Goal: Use online tool/utility: Use online tool/utility

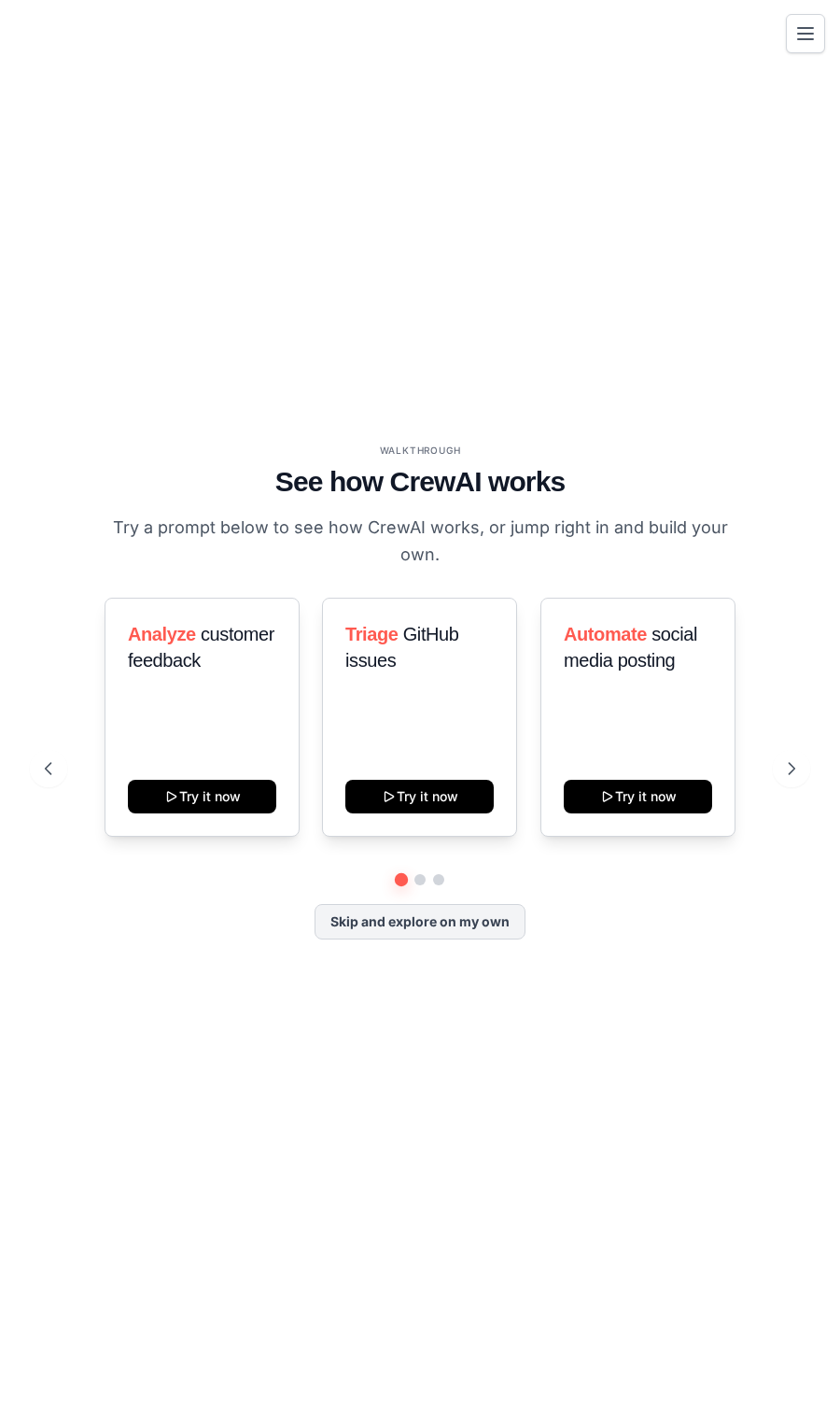
click at [804, 20] on button "Toggle navigation" at bounding box center [806, 33] width 39 height 39
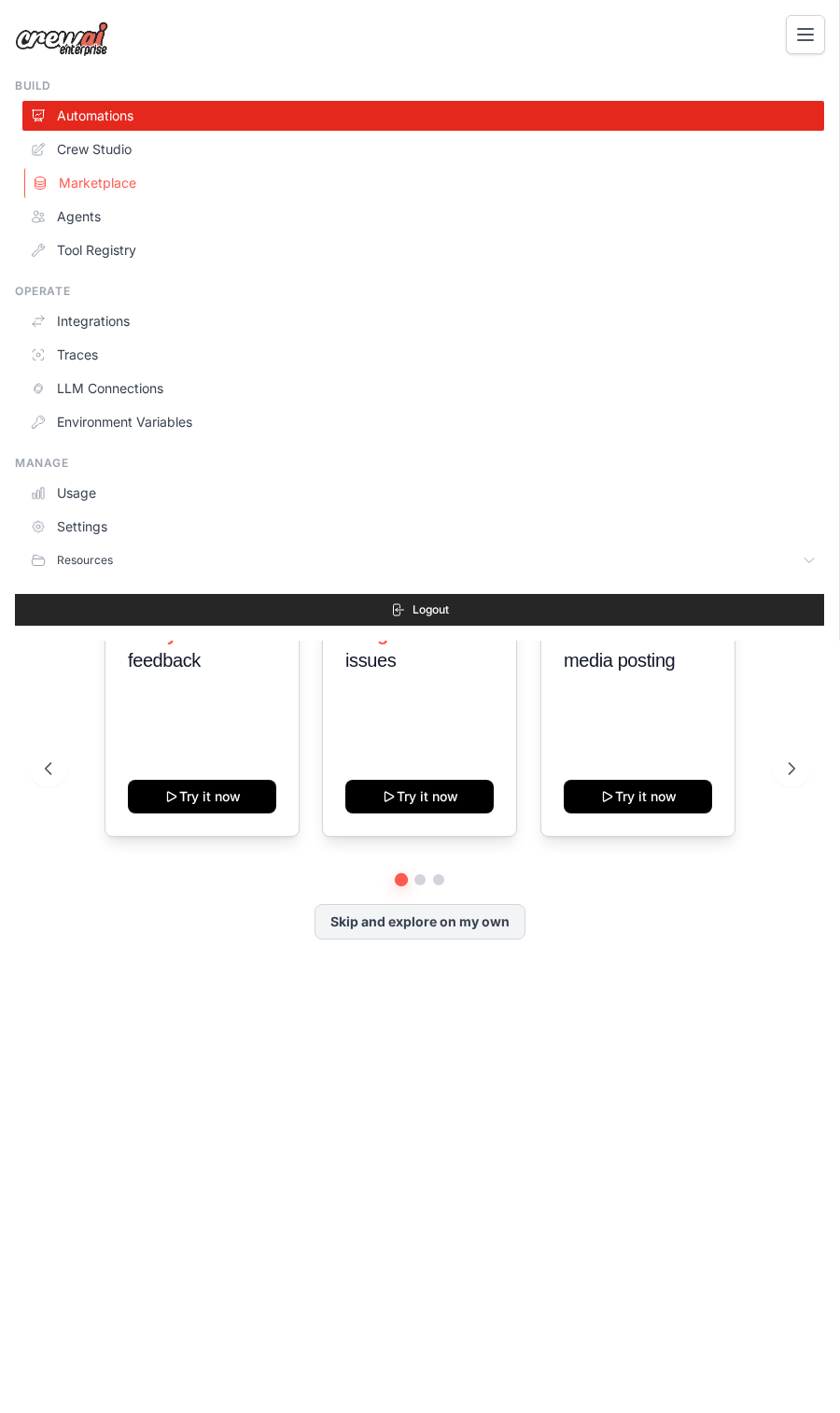
click at [109, 183] on link "Marketplace" at bounding box center [425, 182] width 802 height 29
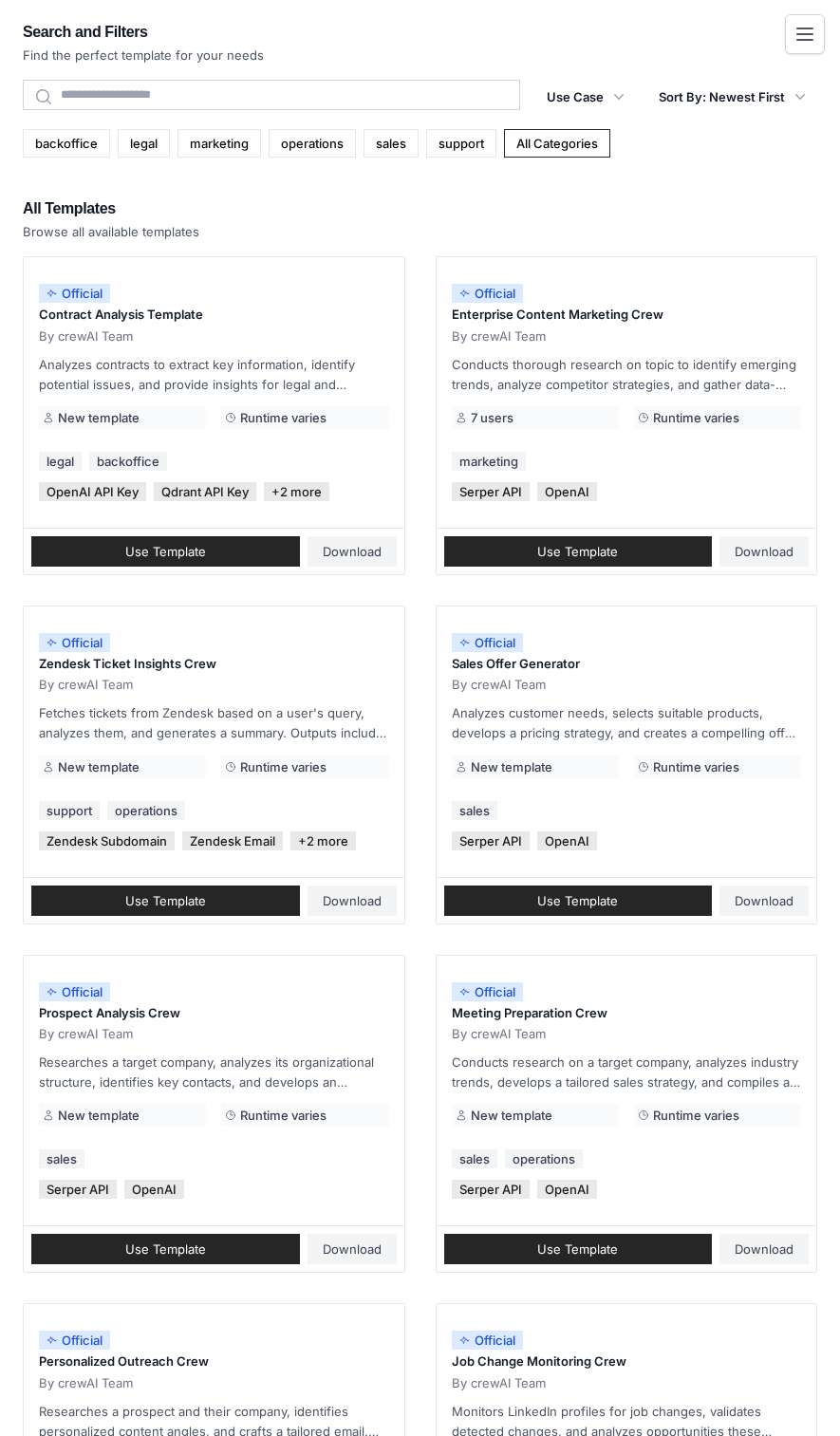
click at [806, 36] on icon "Toggle navigation" at bounding box center [804, 34] width 23 height 23
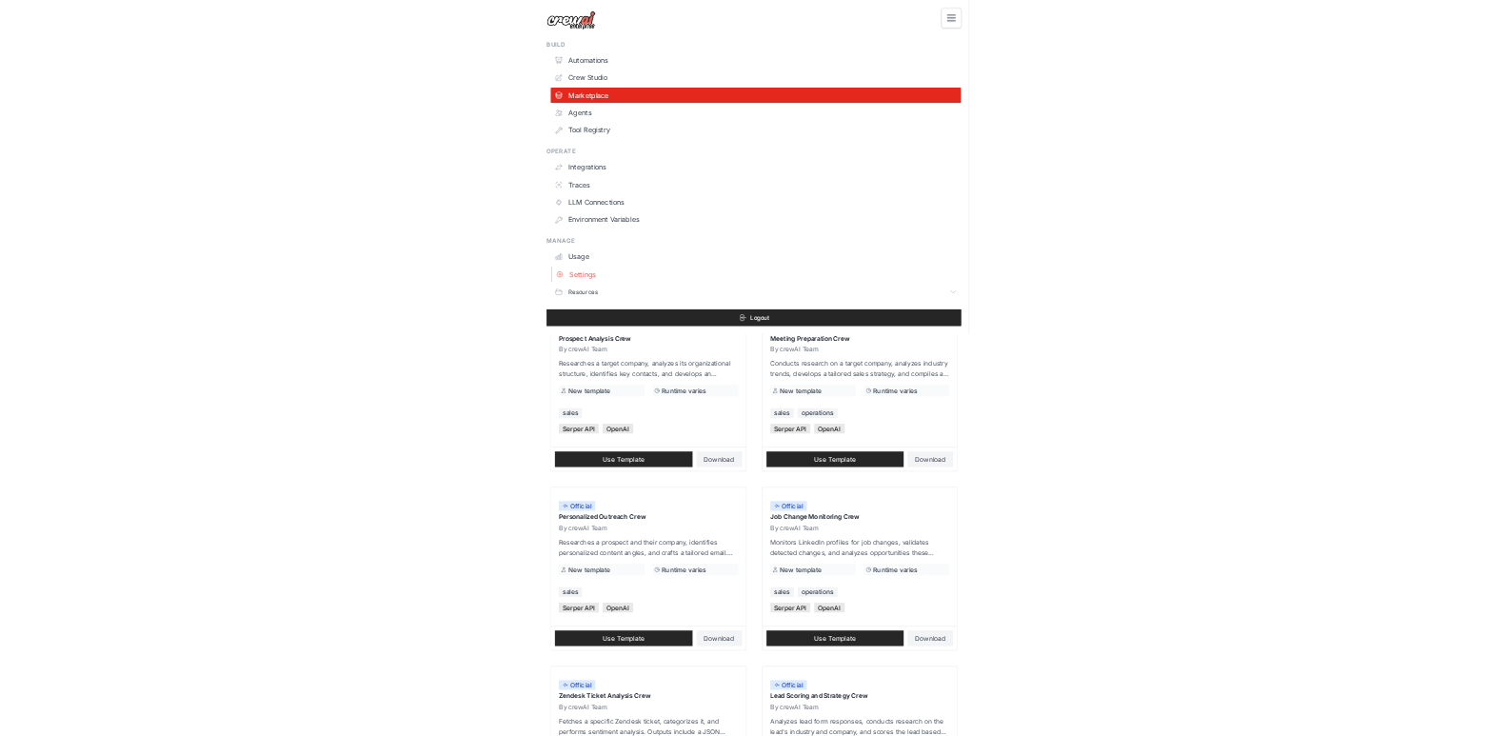
scroll to position [381, 0]
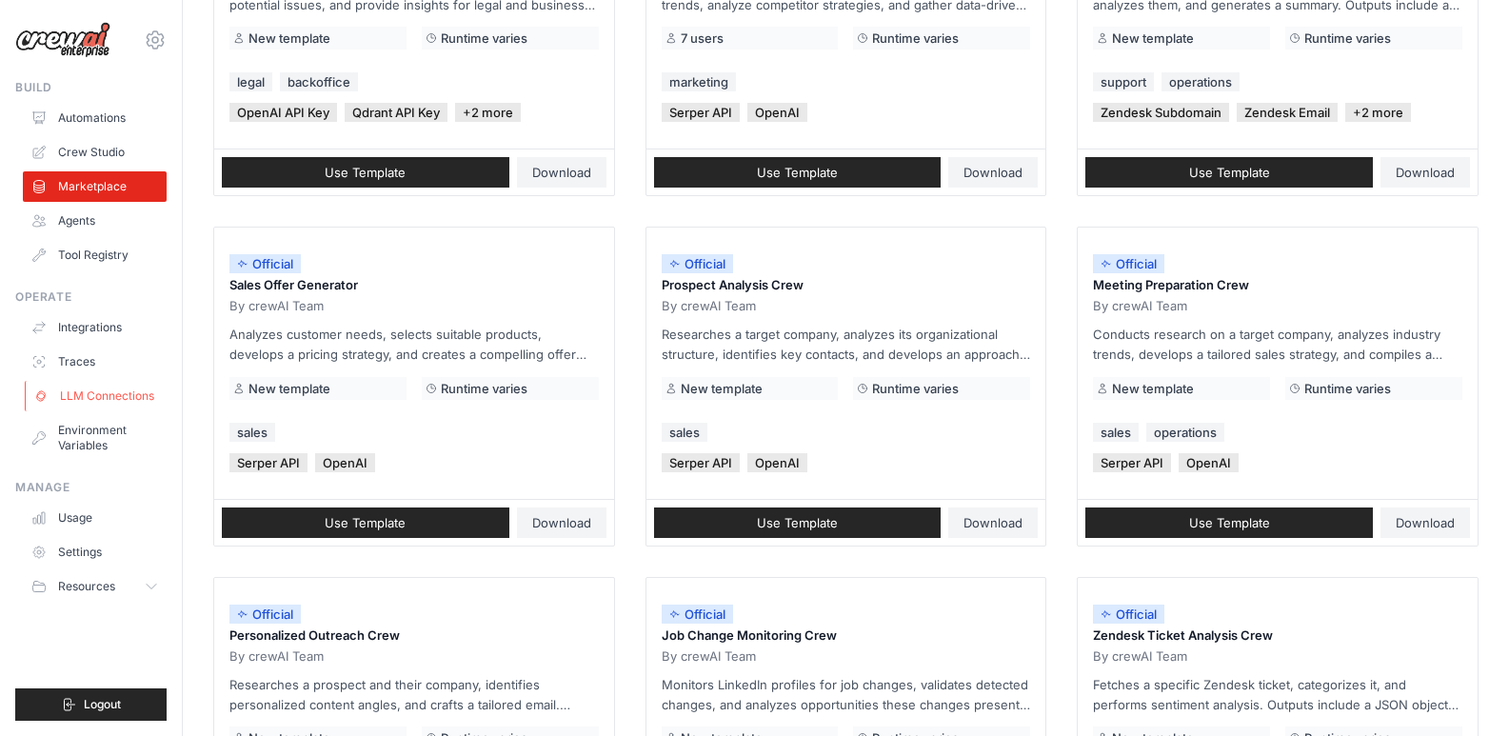
click at [122, 394] on link "LLM Connections" at bounding box center [97, 396] width 144 height 30
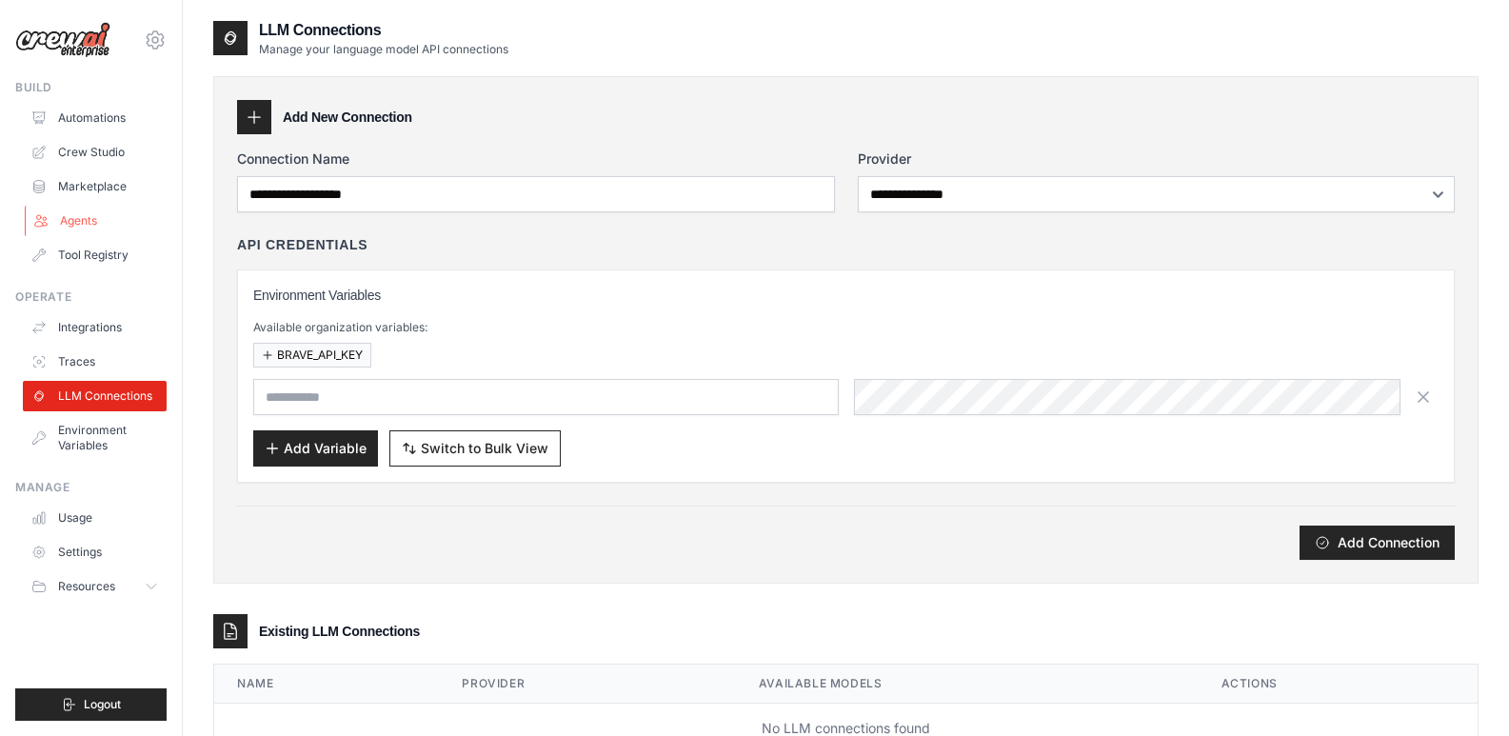
click at [119, 211] on link "Agents" at bounding box center [97, 221] width 144 height 30
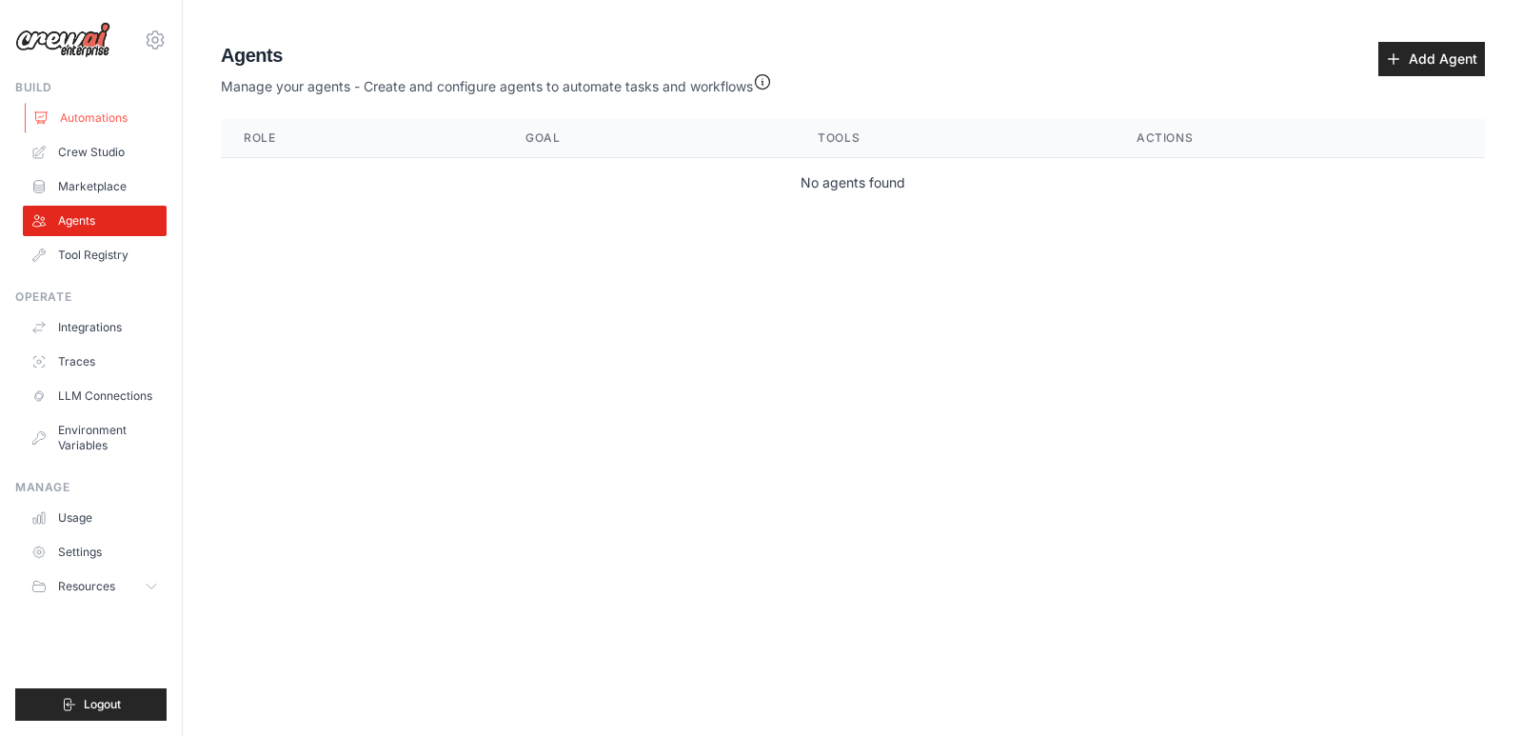
click at [97, 113] on link "Automations" at bounding box center [97, 118] width 144 height 30
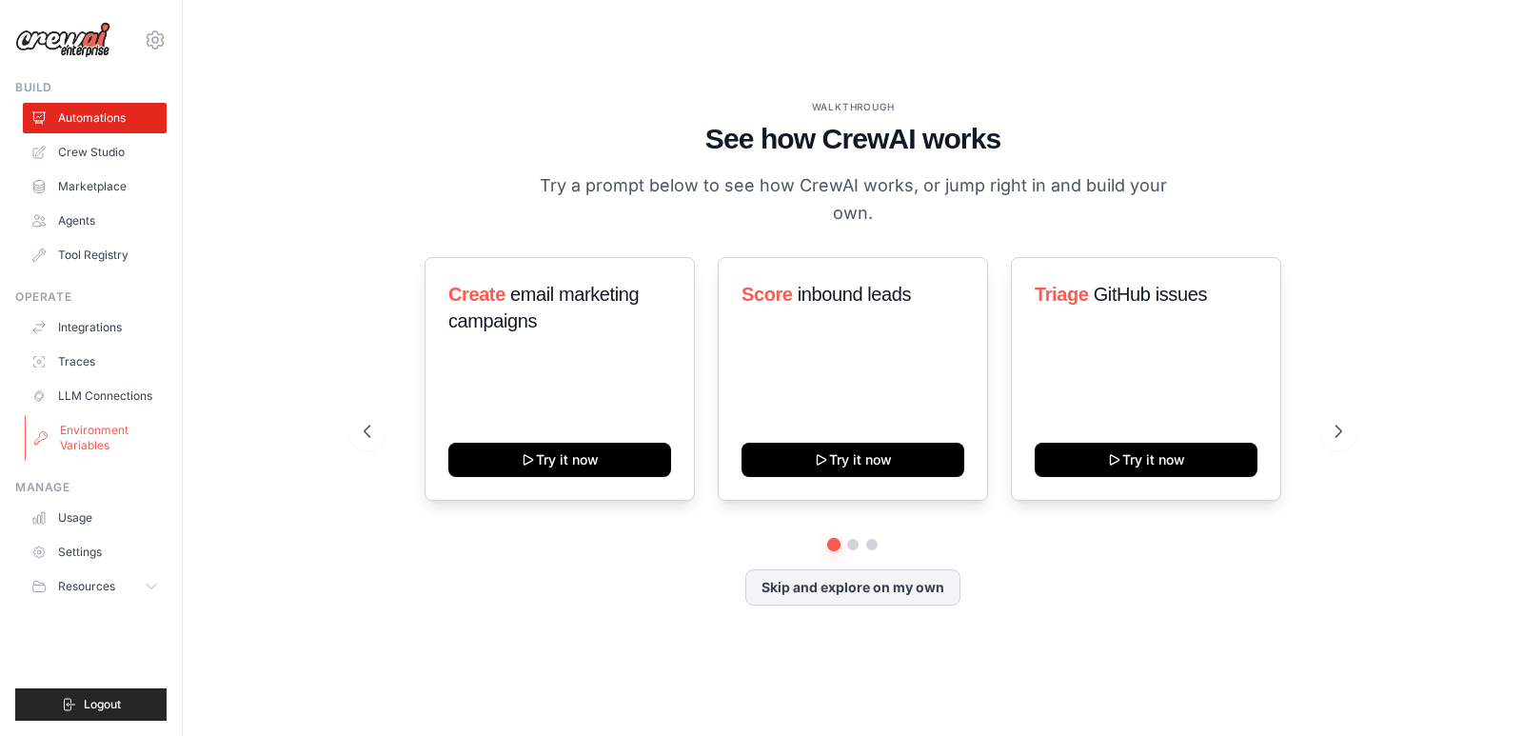
click at [116, 439] on link "Environment Variables" at bounding box center [97, 438] width 144 height 46
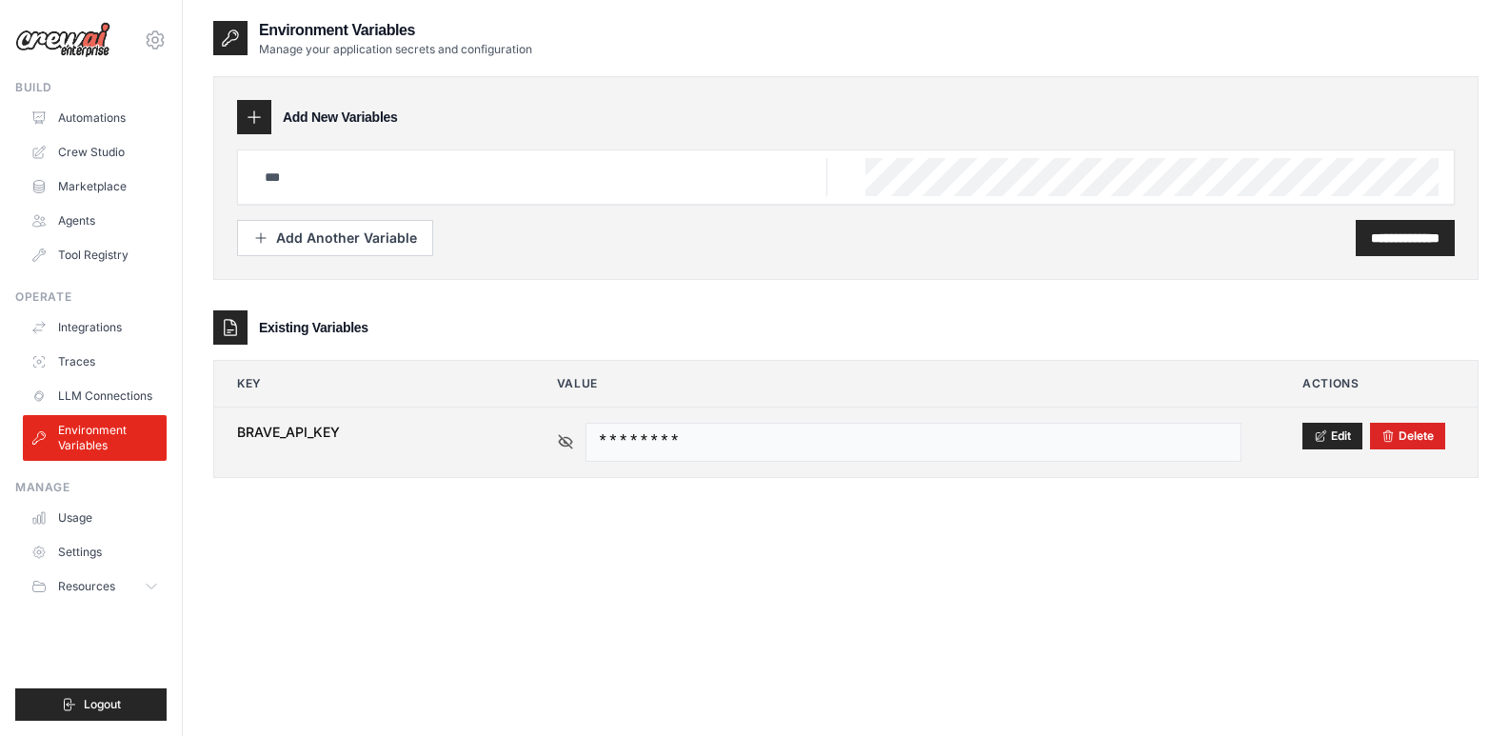
click at [567, 442] on icon at bounding box center [565, 441] width 17 height 17
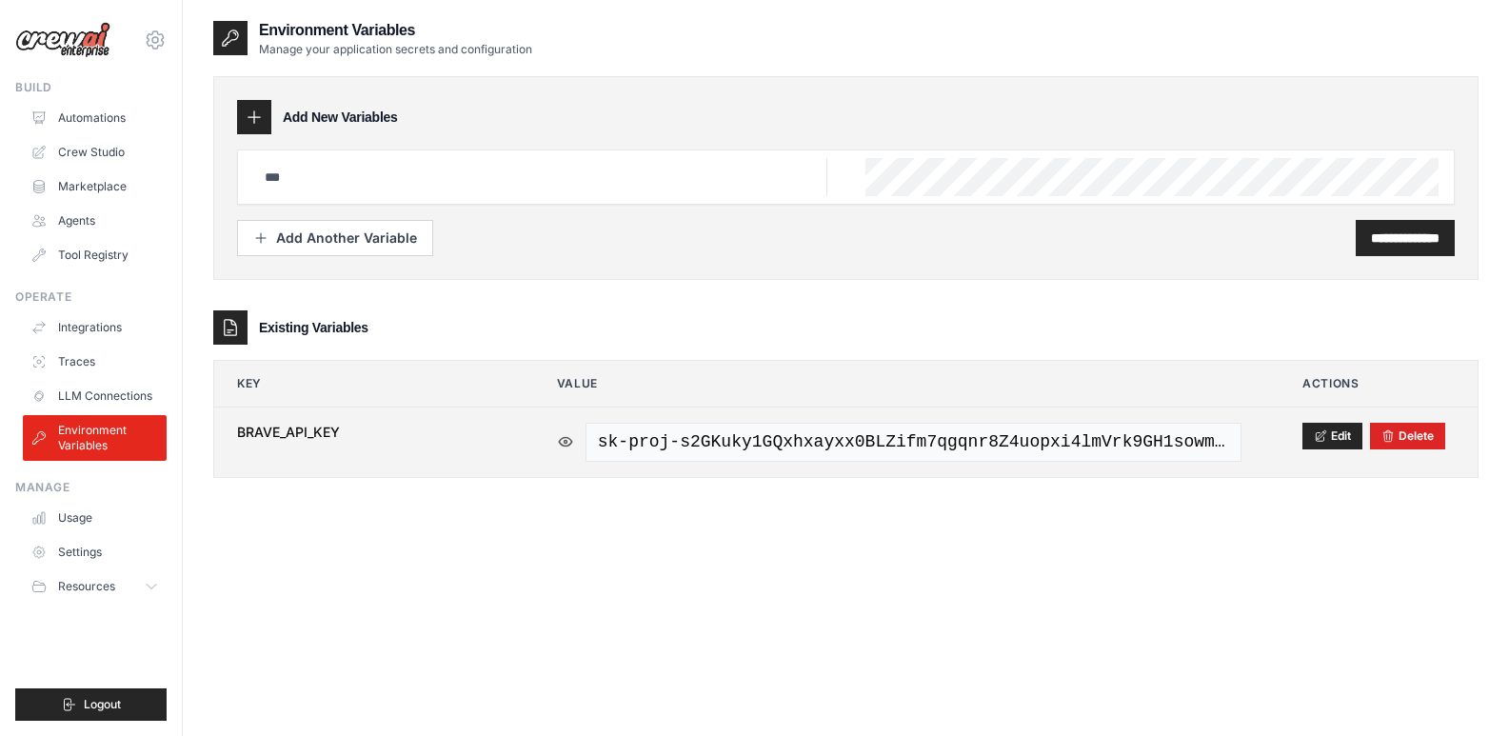
click at [567, 442] on icon at bounding box center [565, 441] width 17 height 17
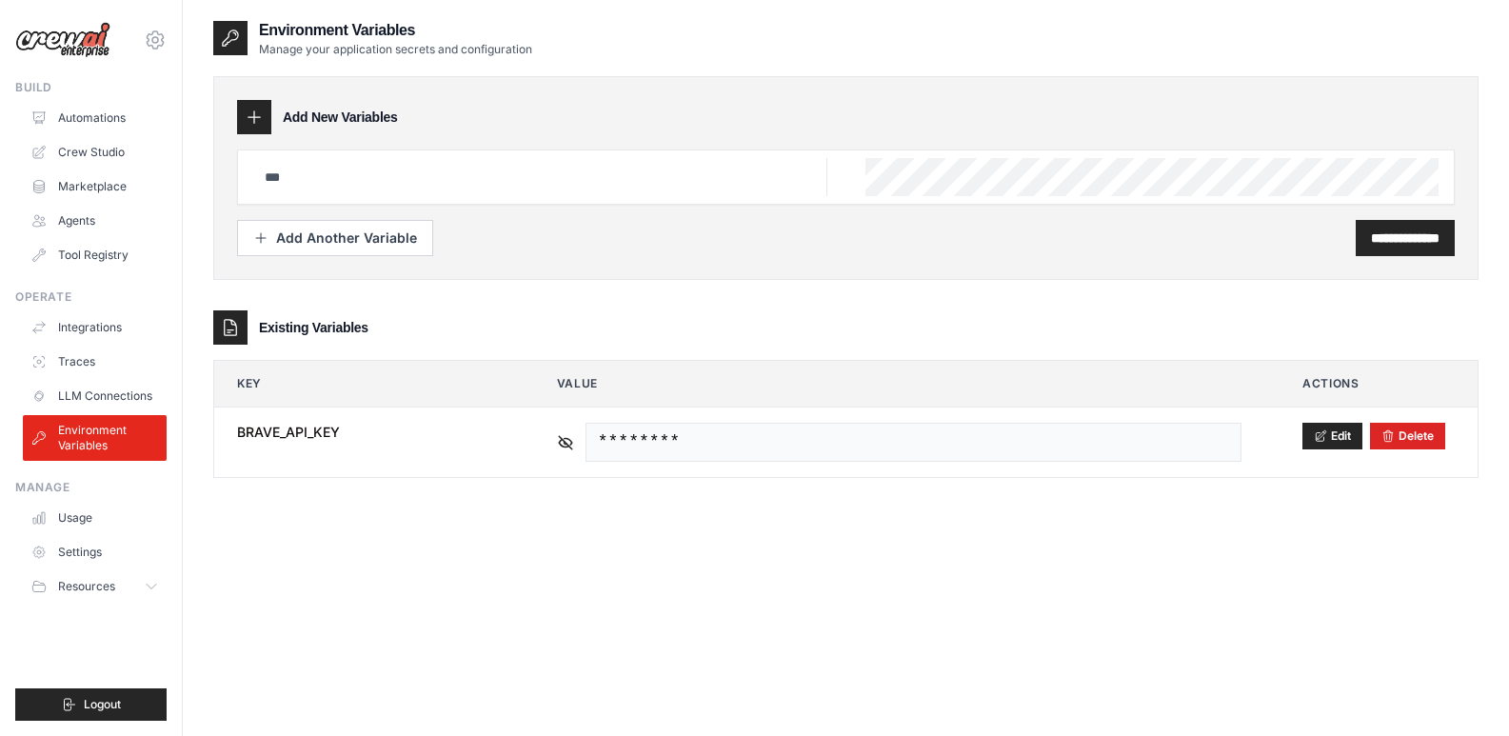
click at [469, 605] on div "**********" at bounding box center [845, 387] width 1265 height 736
click at [104, 388] on link "LLM Connections" at bounding box center [97, 396] width 144 height 30
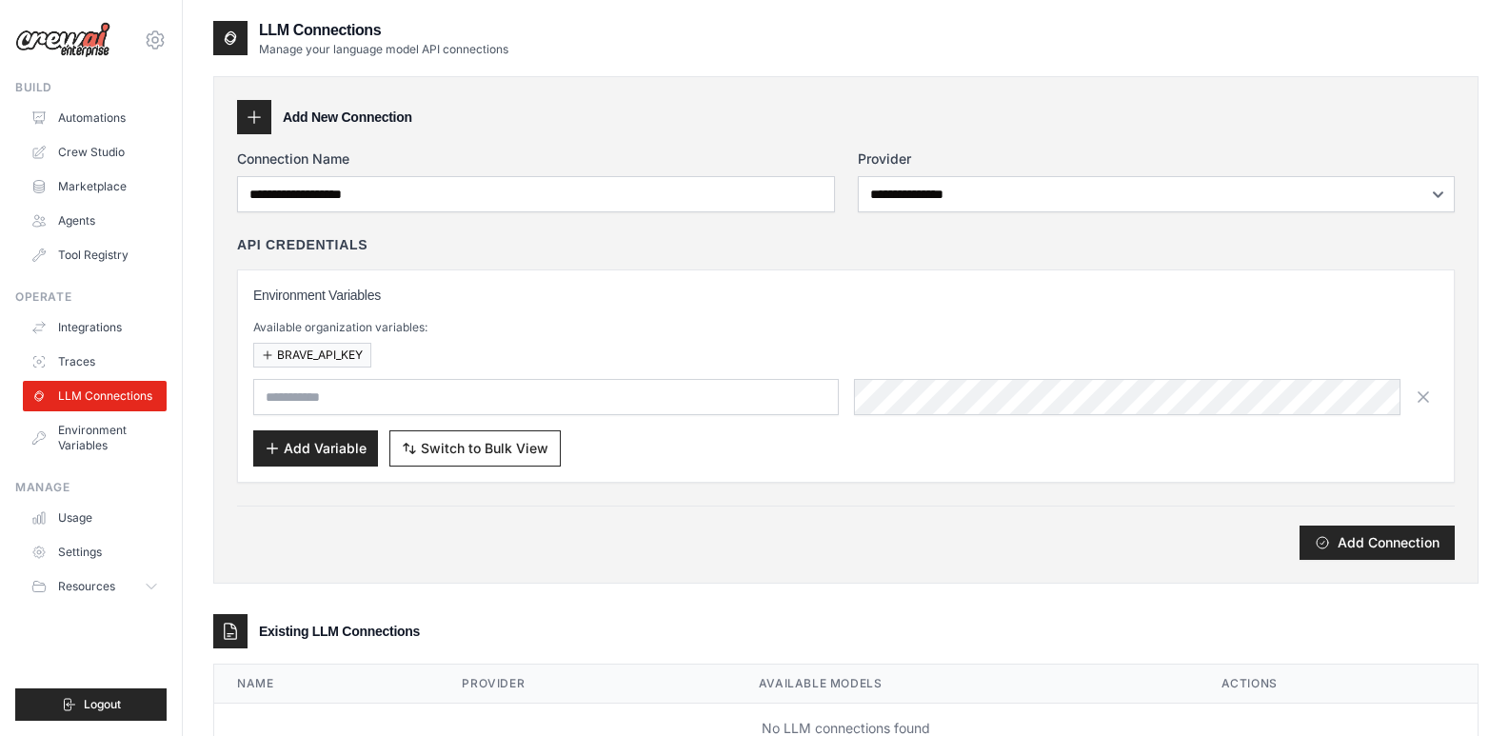
click at [123, 351] on link "Traces" at bounding box center [95, 362] width 144 height 30
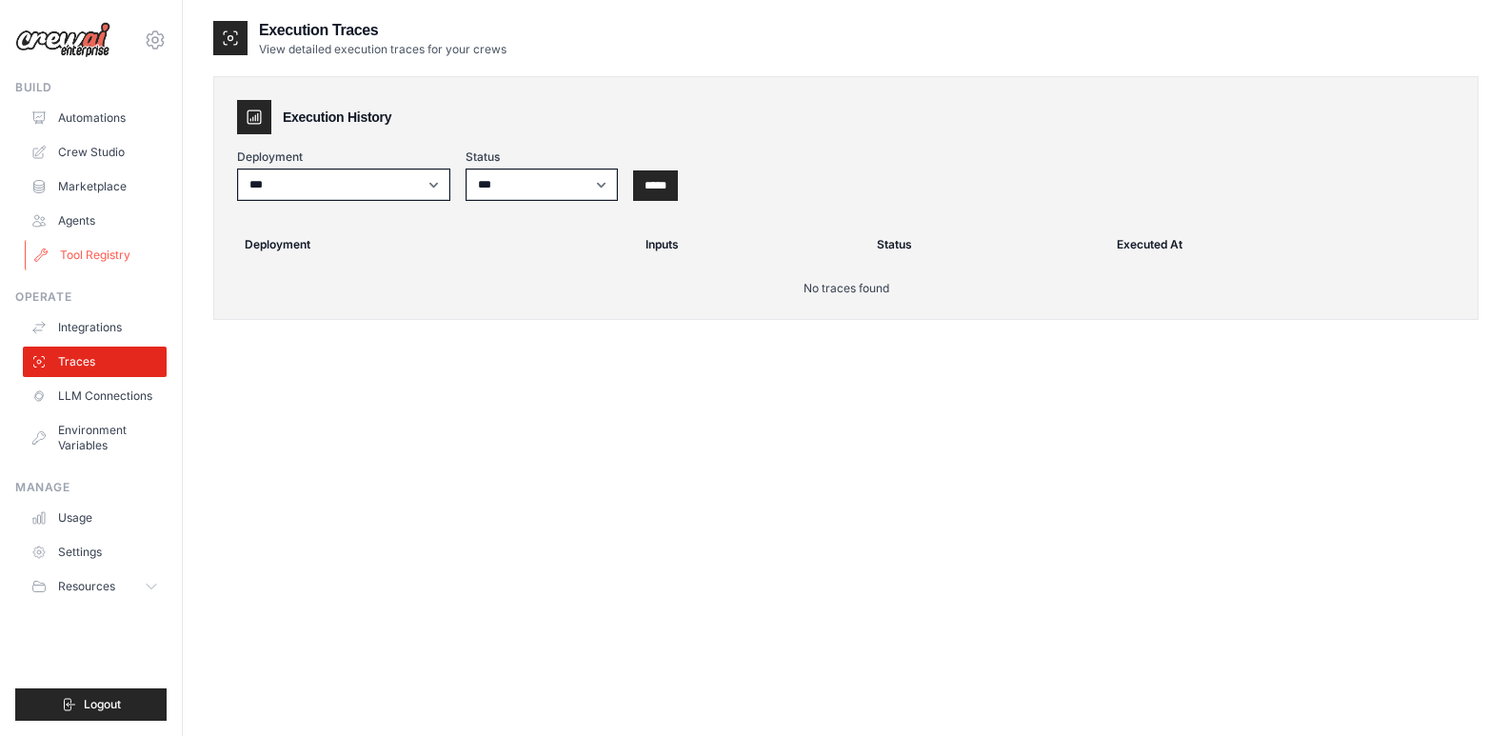
click at [87, 250] on link "Tool Registry" at bounding box center [97, 255] width 144 height 30
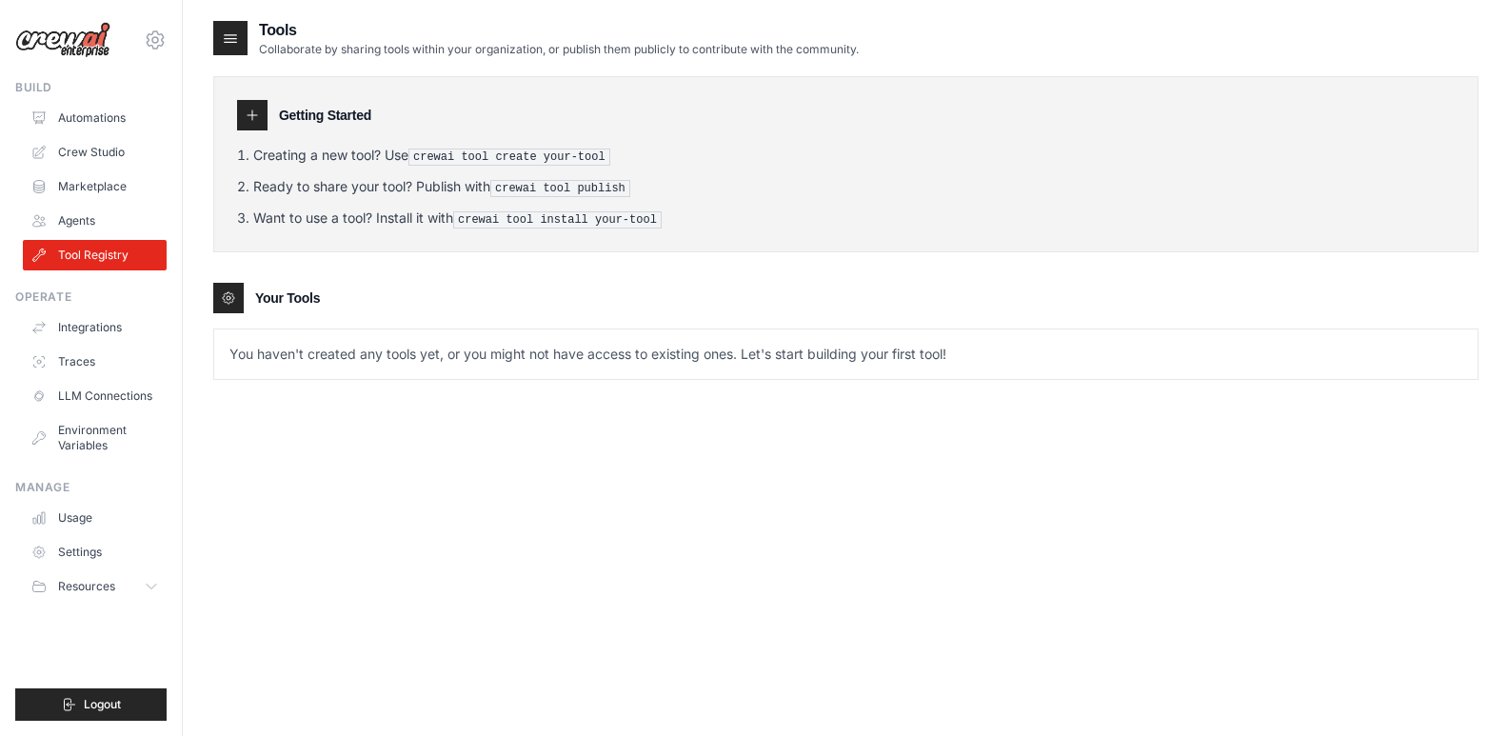
click at [90, 223] on link "Agents" at bounding box center [95, 221] width 144 height 30
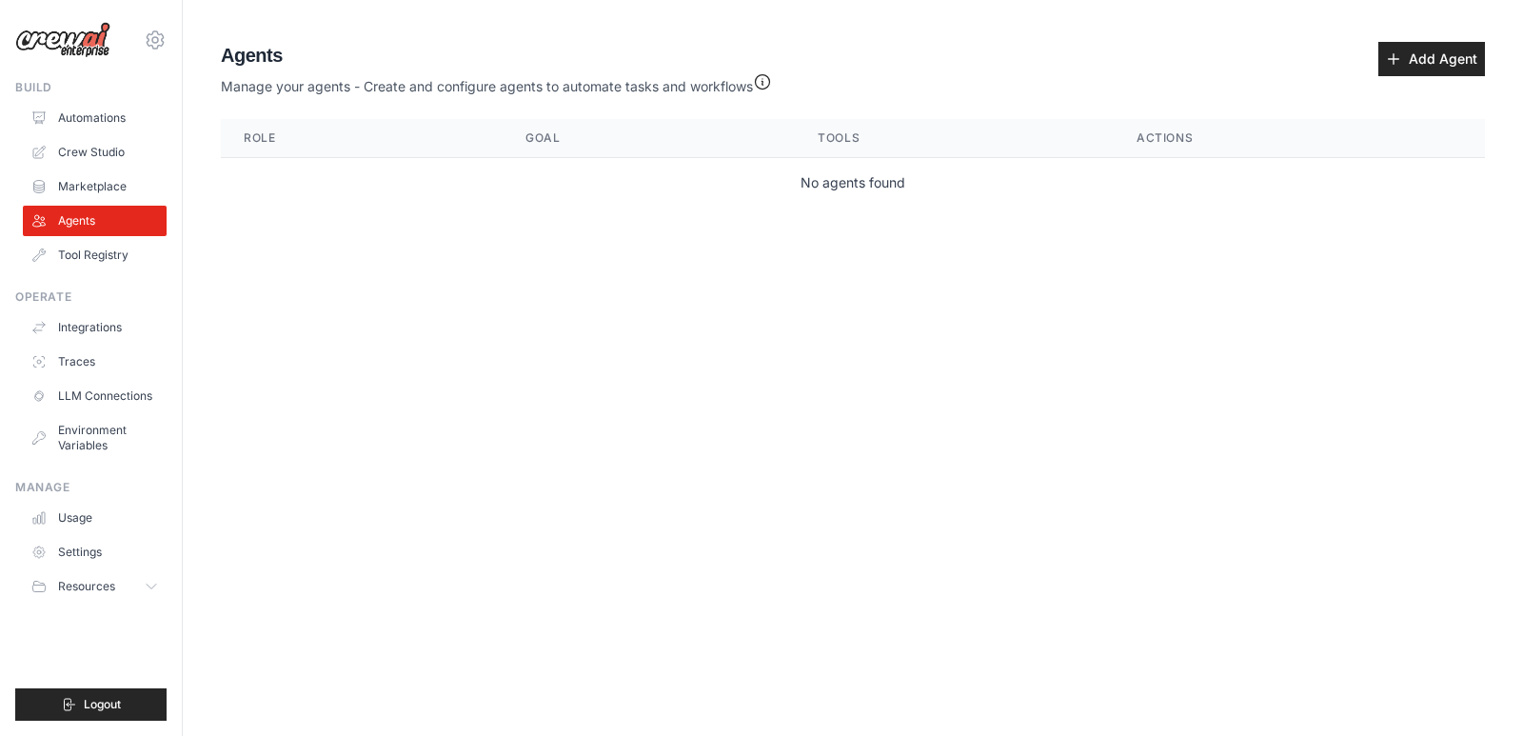
click at [104, 202] on ul "Automations Crew Studio Marketplace Agents Tool Registry" at bounding box center [95, 187] width 144 height 168
click at [128, 184] on link "Marketplace" at bounding box center [97, 186] width 144 height 30
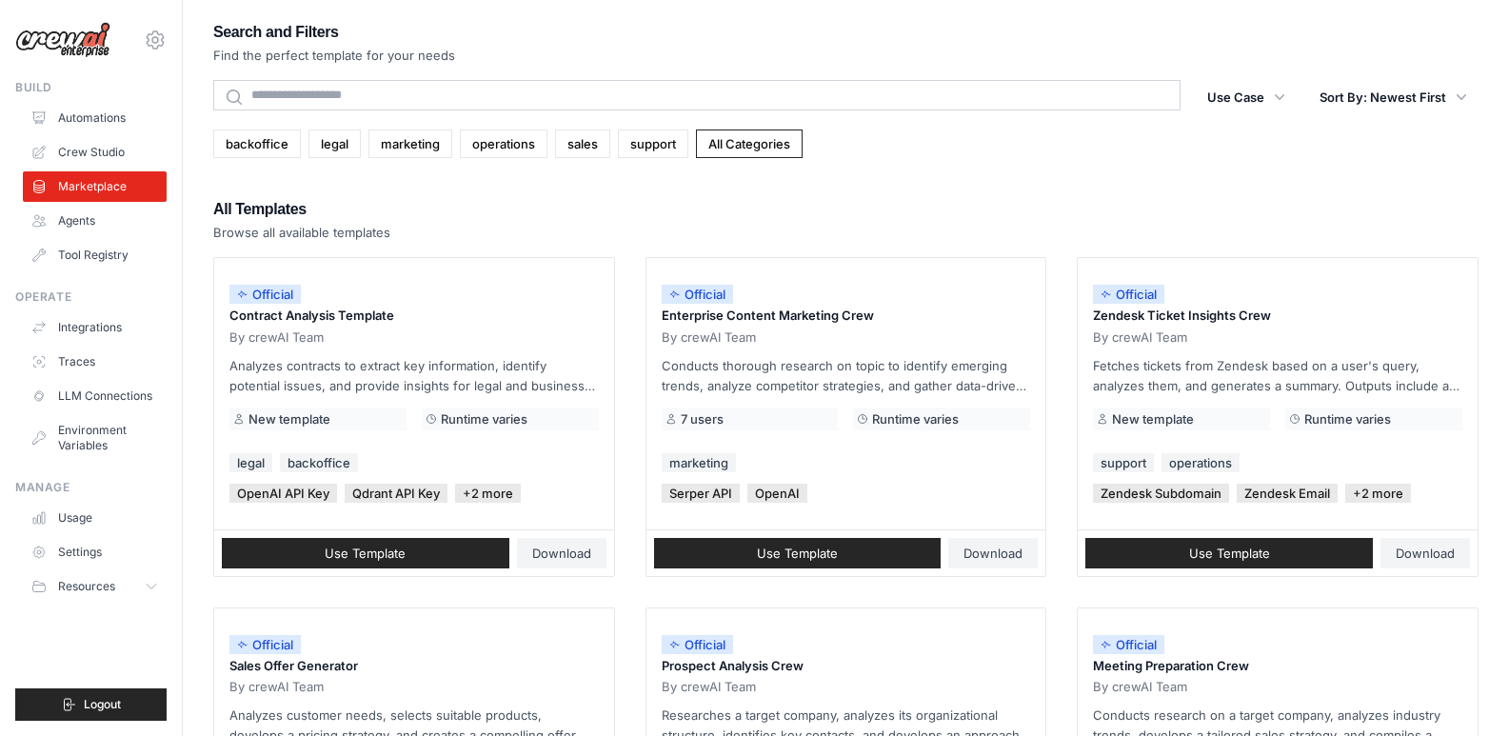
click at [172, 149] on div "[EMAIL_ADDRESS][DOMAIN_NAME] Settings Build Automations Crew Studio Marketplace" at bounding box center [91, 368] width 183 height 736
click at [117, 154] on link "Crew Studio" at bounding box center [97, 152] width 144 height 30
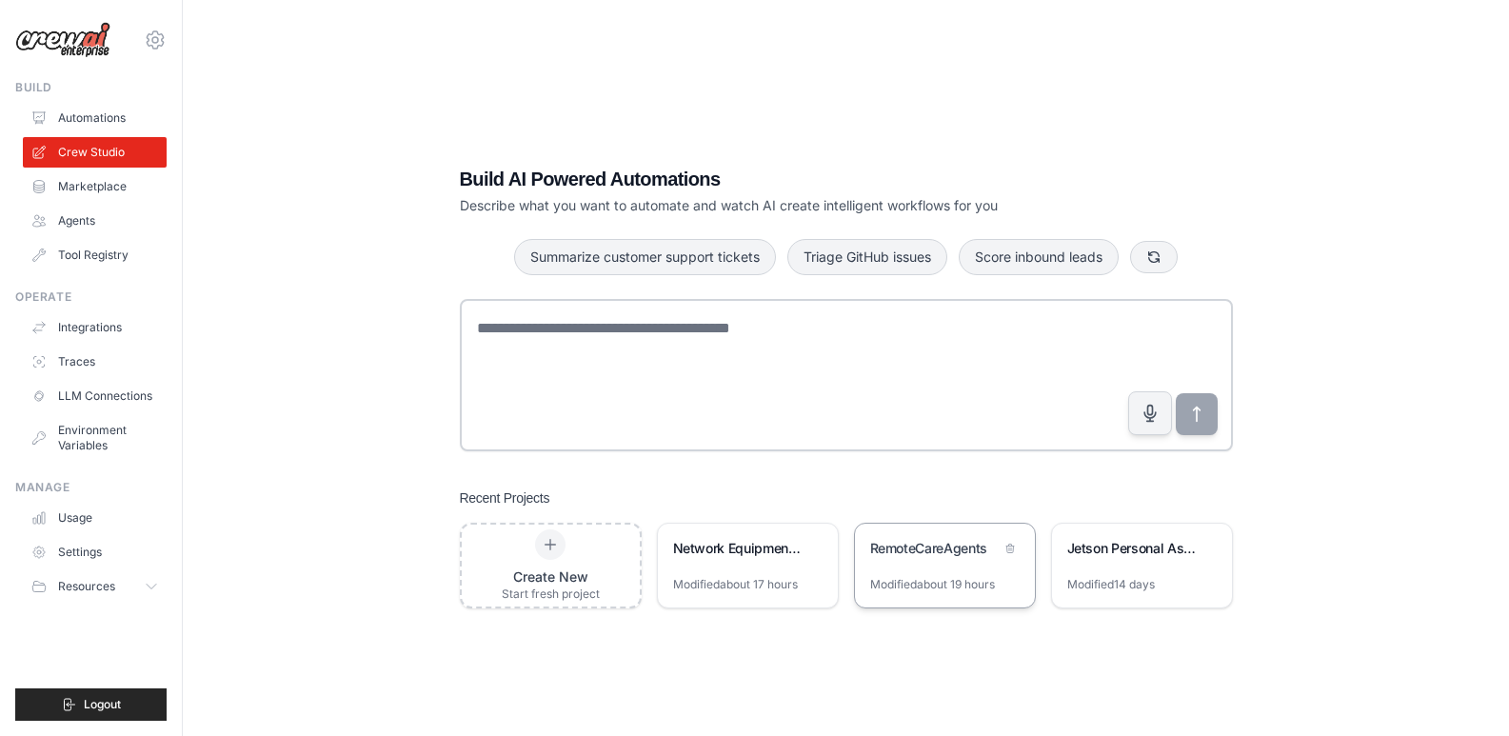
click at [958, 563] on div "RemoteCareAgents" at bounding box center [945, 550] width 180 height 53
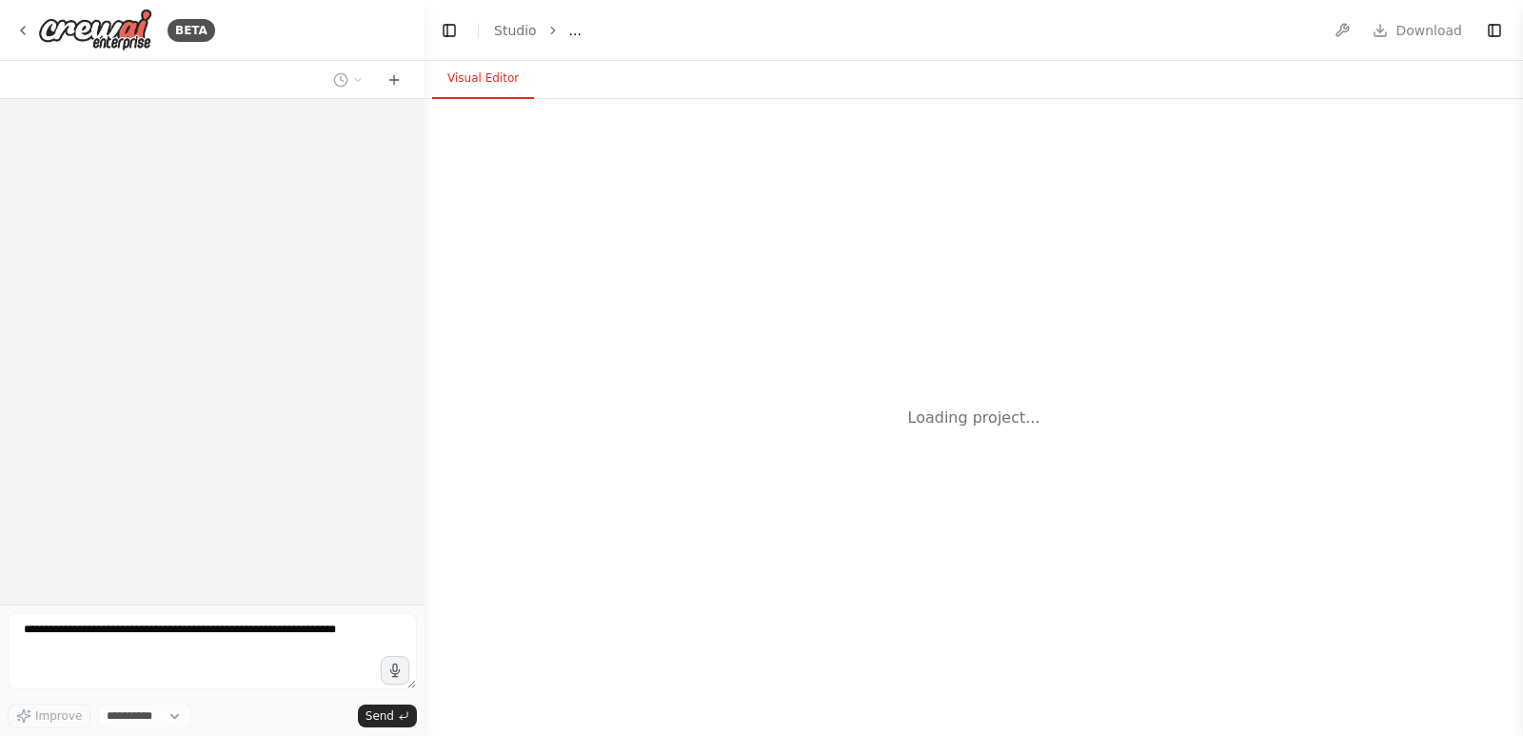
select select "****"
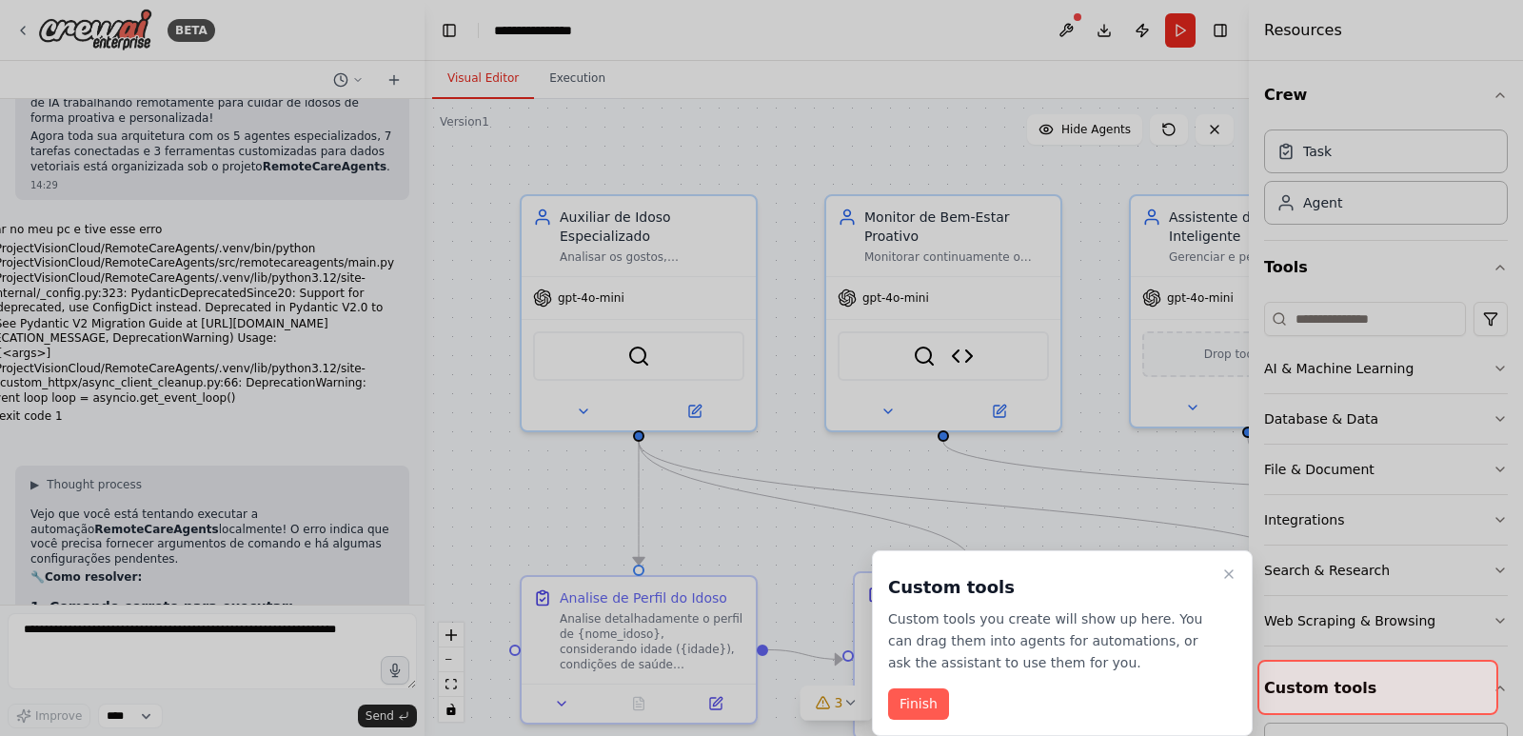
click at [942, 704] on button "Finish" at bounding box center [918, 703] width 61 height 31
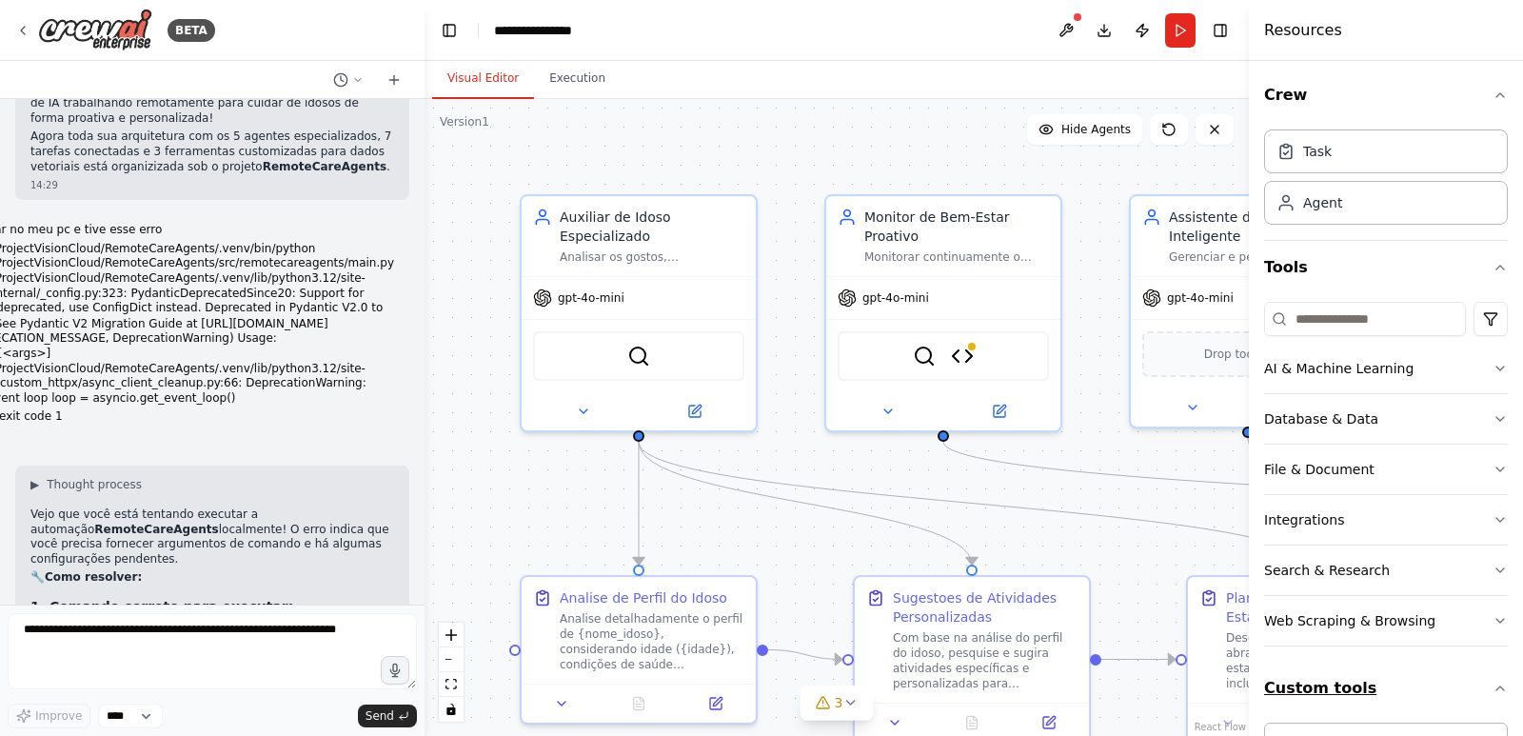
scroll to position [13681, 0]
click at [1398, 679] on button "Custom tools" at bounding box center [1386, 688] width 244 height 53
click at [1384, 720] on div "Crew Task Agent Tools AI & Machine Learning Database & Data File & Document Int…" at bounding box center [1386, 398] width 274 height 675
click at [1389, 687] on button "Custom tools" at bounding box center [1386, 688] width 244 height 53
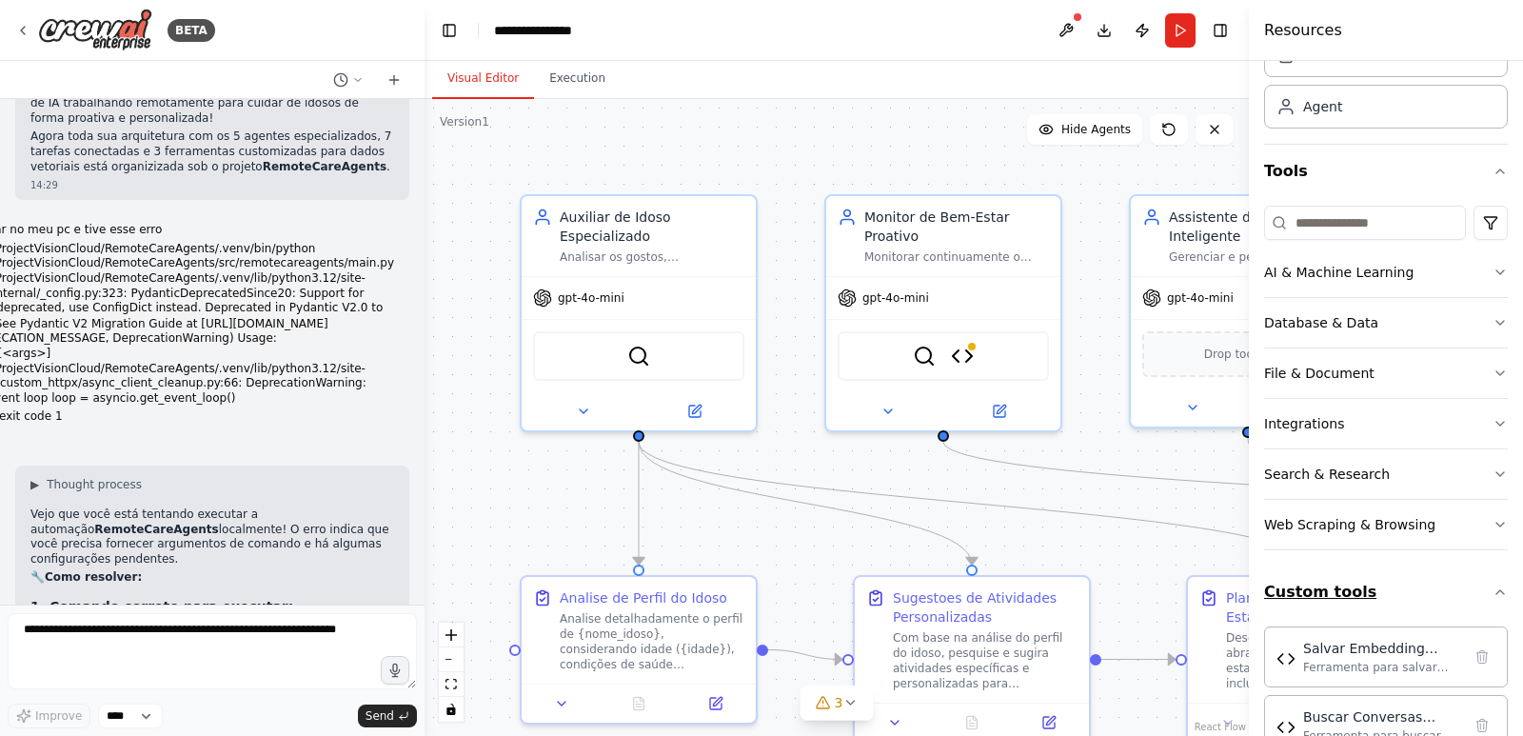
scroll to position [215, 0]
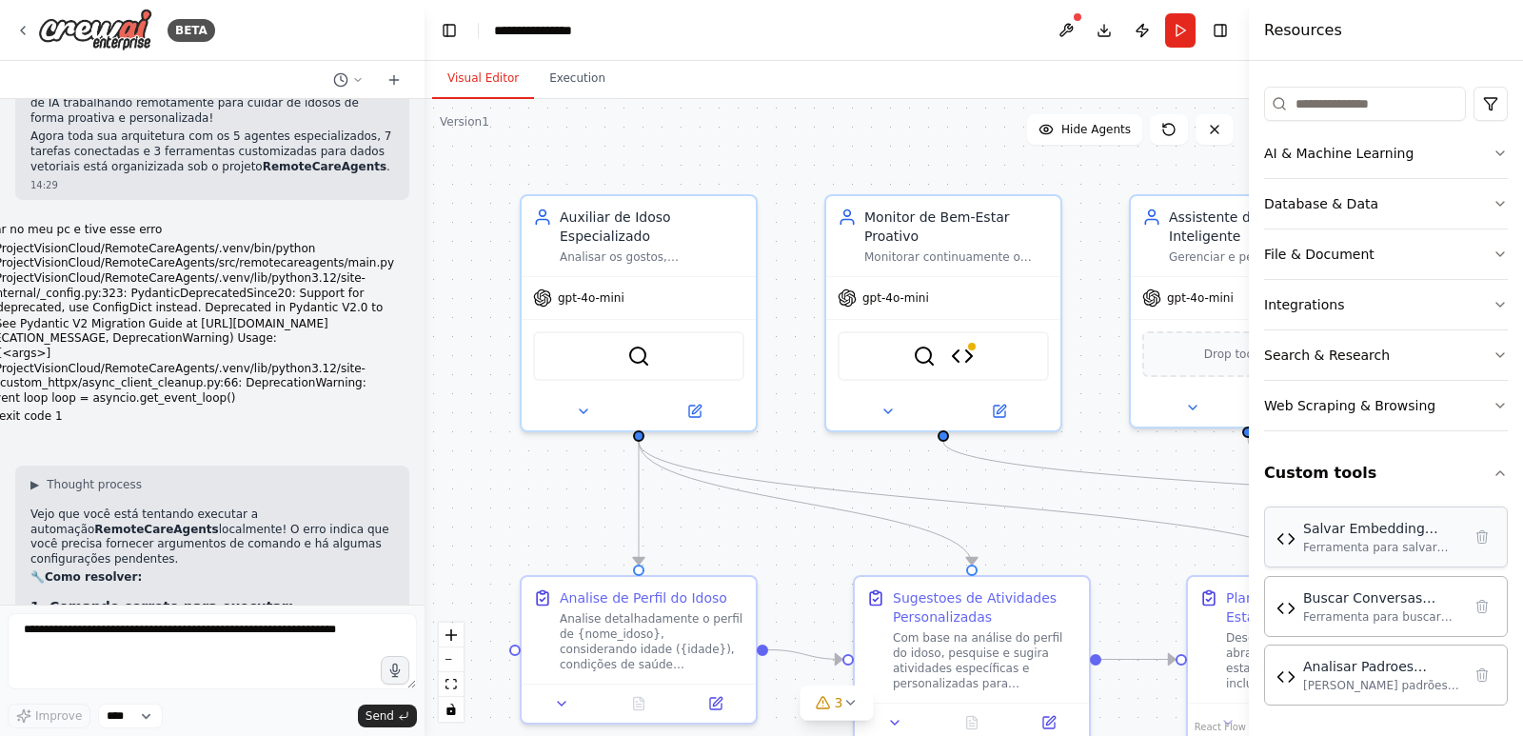
click at [1364, 545] on div "Ferramenta para salvar dados de conversas e seus embeddings através de uma API …" at bounding box center [1383, 547] width 158 height 15
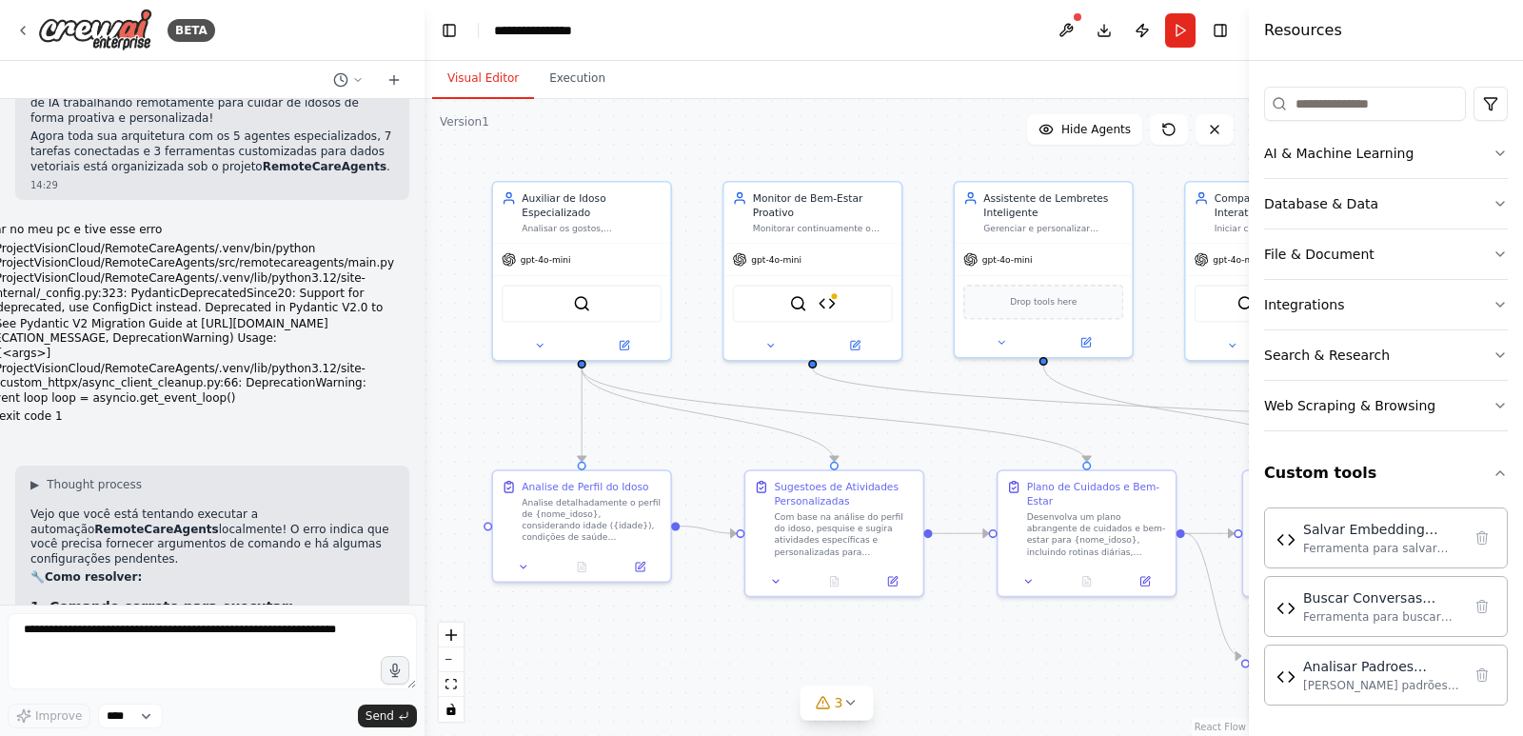
drag, startPoint x: 1122, startPoint y: 544, endPoint x: 982, endPoint y: 449, distance: 168.8
click at [982, 449] on div ".deletable-edge-delete-btn { width: 20px; height: 20px; border: 0px solid #ffff…" at bounding box center [837, 417] width 825 height 637
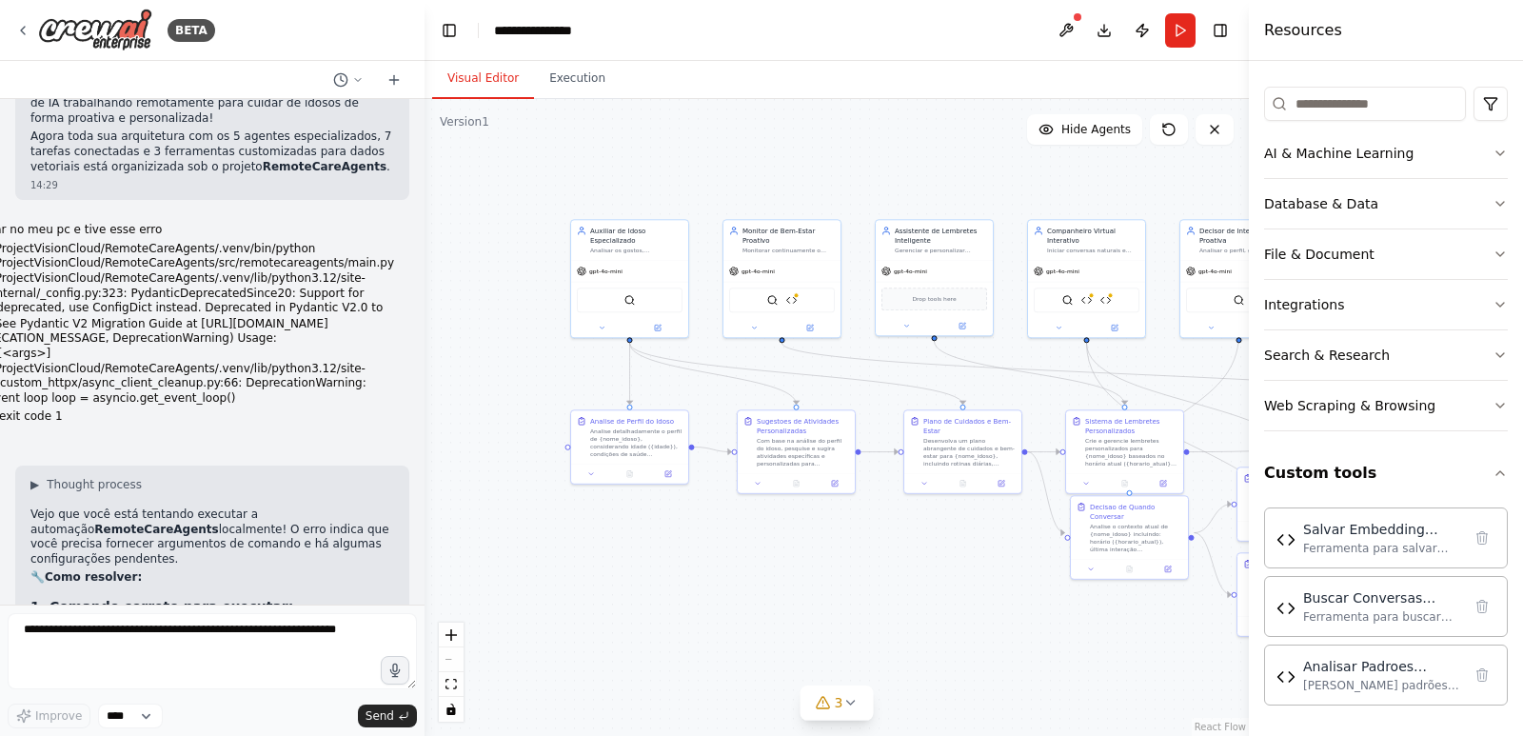
drag, startPoint x: 1000, startPoint y: 571, endPoint x: 984, endPoint y: 549, distance: 27.2
click at [983, 555] on div ".deletable-edge-delete-btn { width: 20px; height: 20px; border: 0px solid #ffff…" at bounding box center [837, 417] width 825 height 637
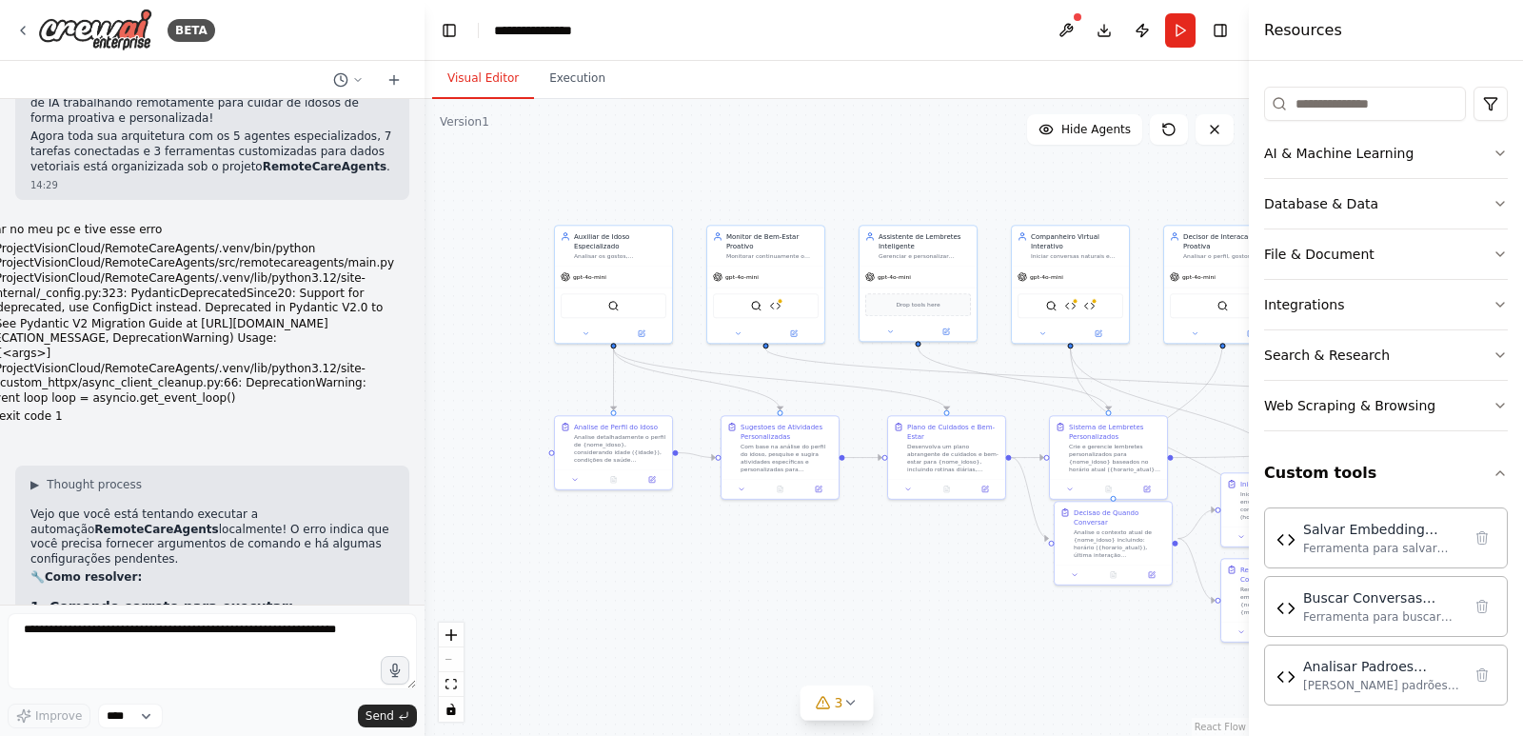
drag, startPoint x: 985, startPoint y: 548, endPoint x: 946, endPoint y: 567, distance: 42.2
click at [947, 567] on div ".deletable-edge-delete-btn { width: 20px; height: 20px; border: 0px solid #ffff…" at bounding box center [837, 417] width 825 height 637
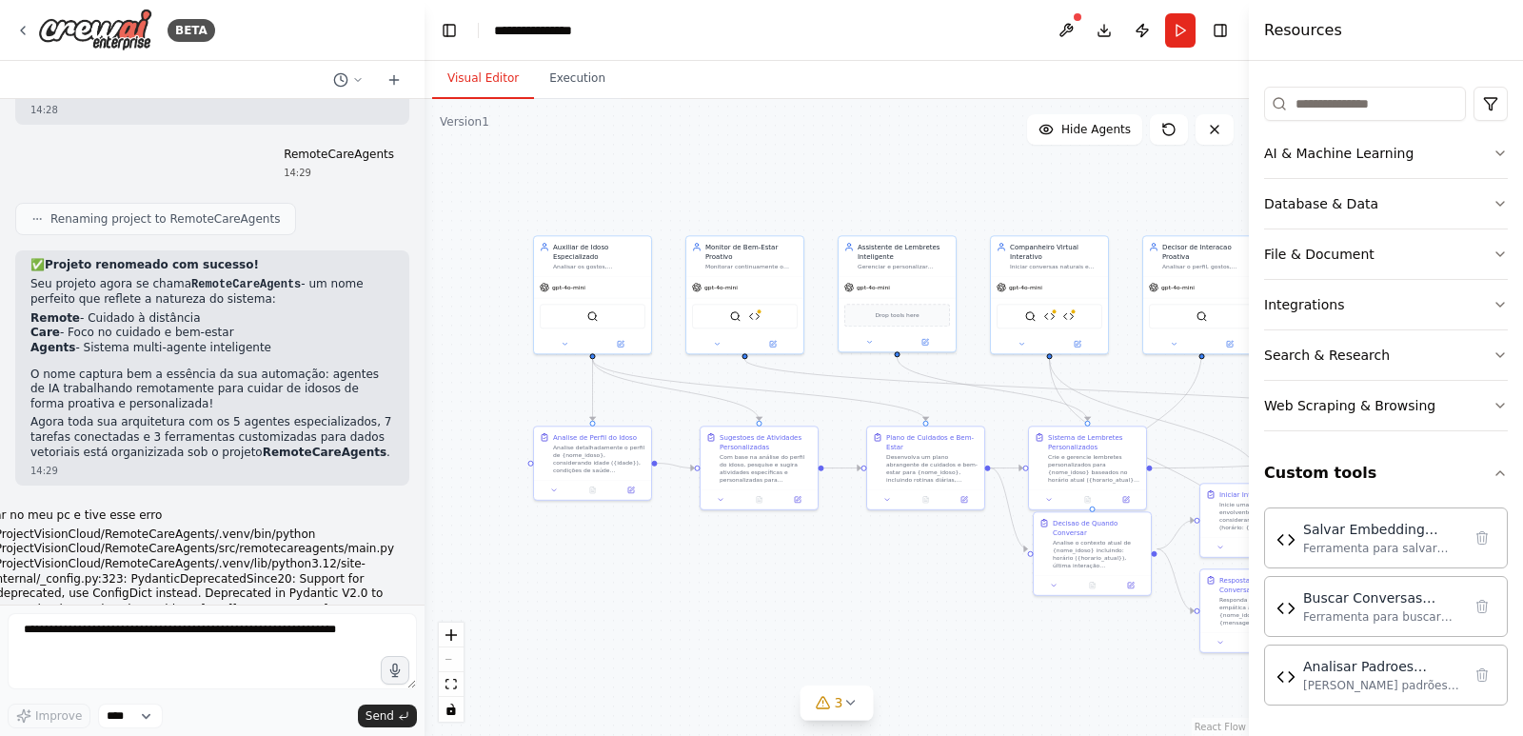
scroll to position [13681, 0]
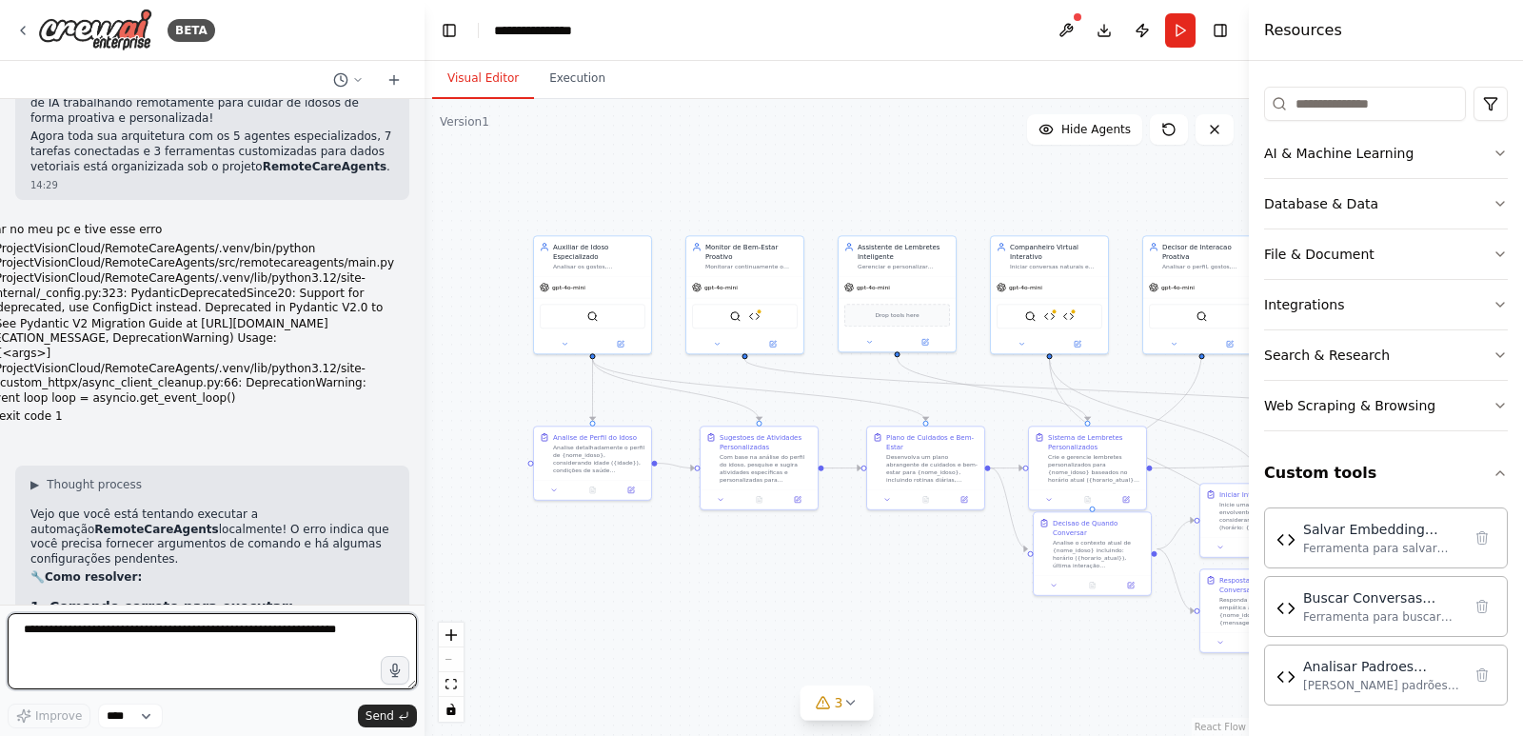
click at [256, 643] on textarea at bounding box center [212, 651] width 409 height 76
type textarea "**********"
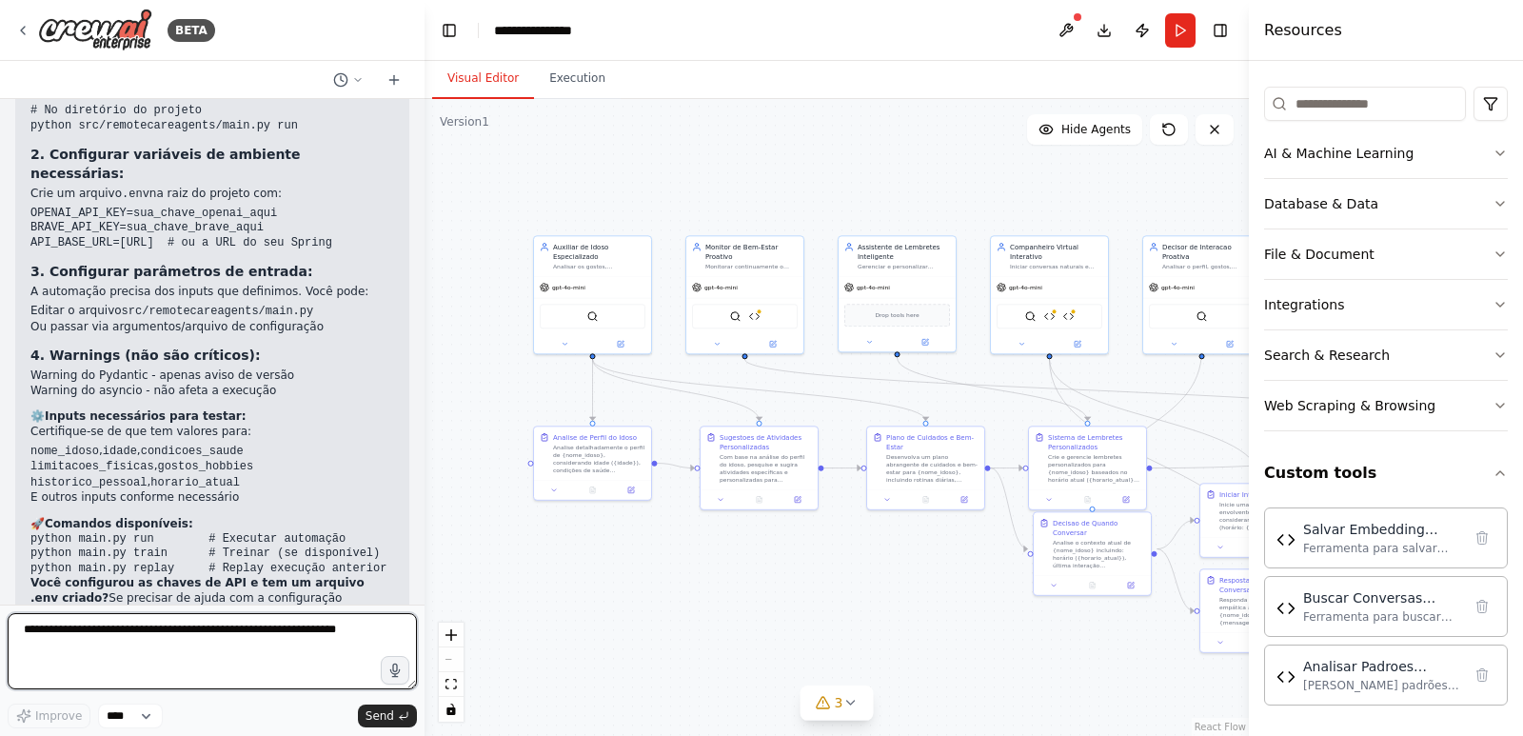
scroll to position [14346, 0]
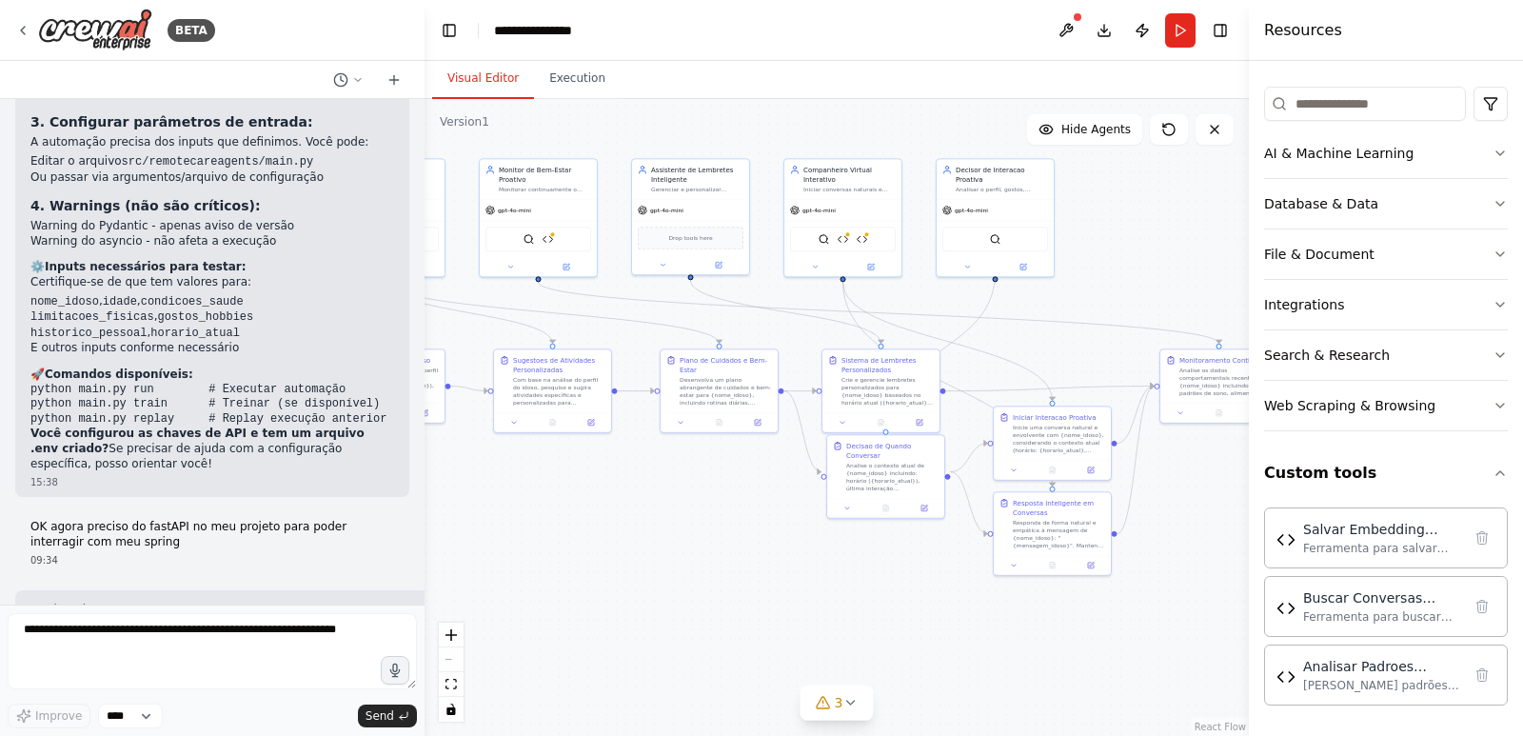
drag, startPoint x: 1045, startPoint y: 661, endPoint x: 838, endPoint y: 584, distance: 220.5
click at [838, 584] on div ".deletable-edge-delete-btn { width: 20px; height: 20px; border: 0px solid #ffff…" at bounding box center [837, 417] width 825 height 637
click at [1101, 37] on button "Download" at bounding box center [1104, 30] width 30 height 34
click at [735, 511] on div ".deletable-edge-delete-btn { width: 20px; height: 20px; border: 0px solid #ffff…" at bounding box center [837, 417] width 825 height 637
click at [881, 216] on div "gpt-4o-mini" at bounding box center [843, 208] width 117 height 21
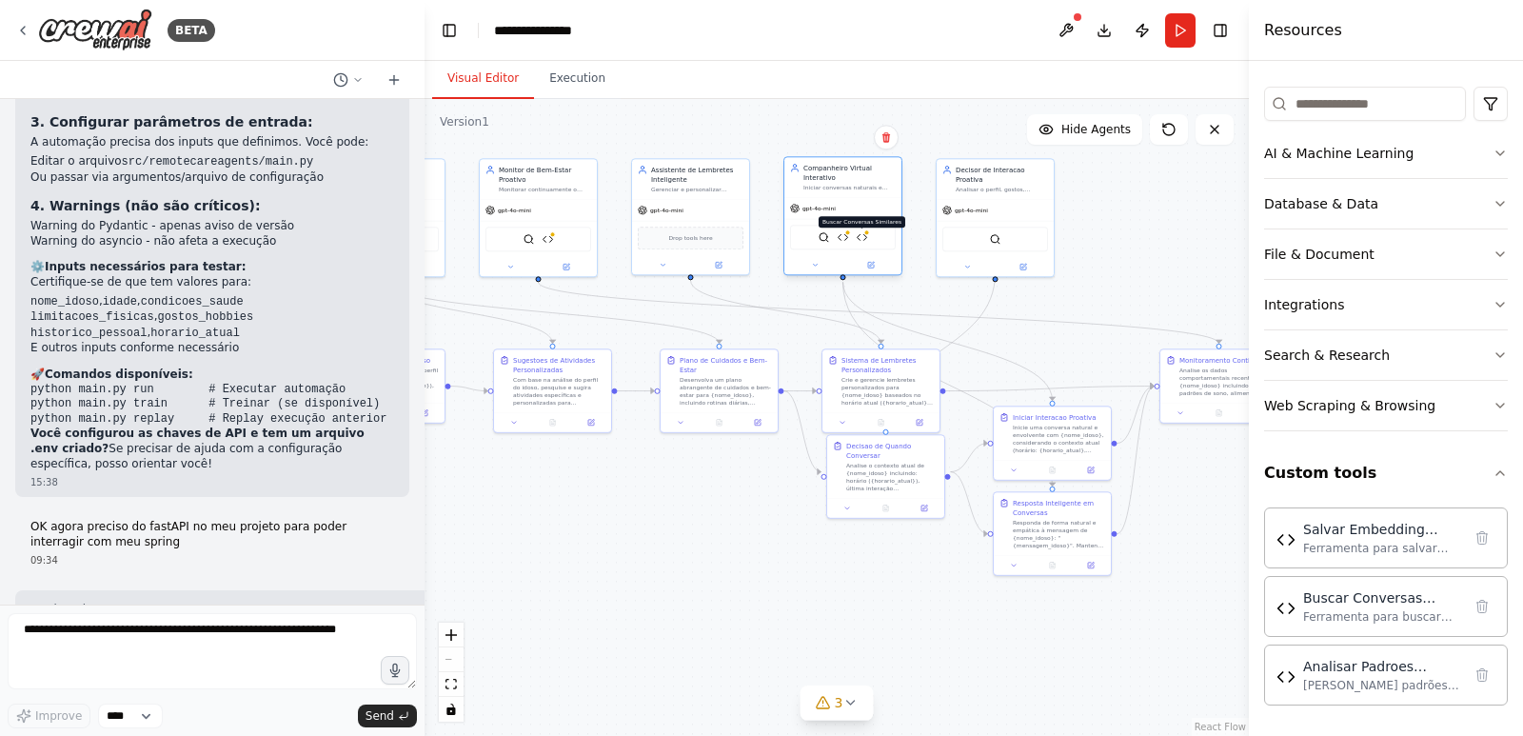
click at [857, 240] on img at bounding box center [862, 236] width 11 height 11
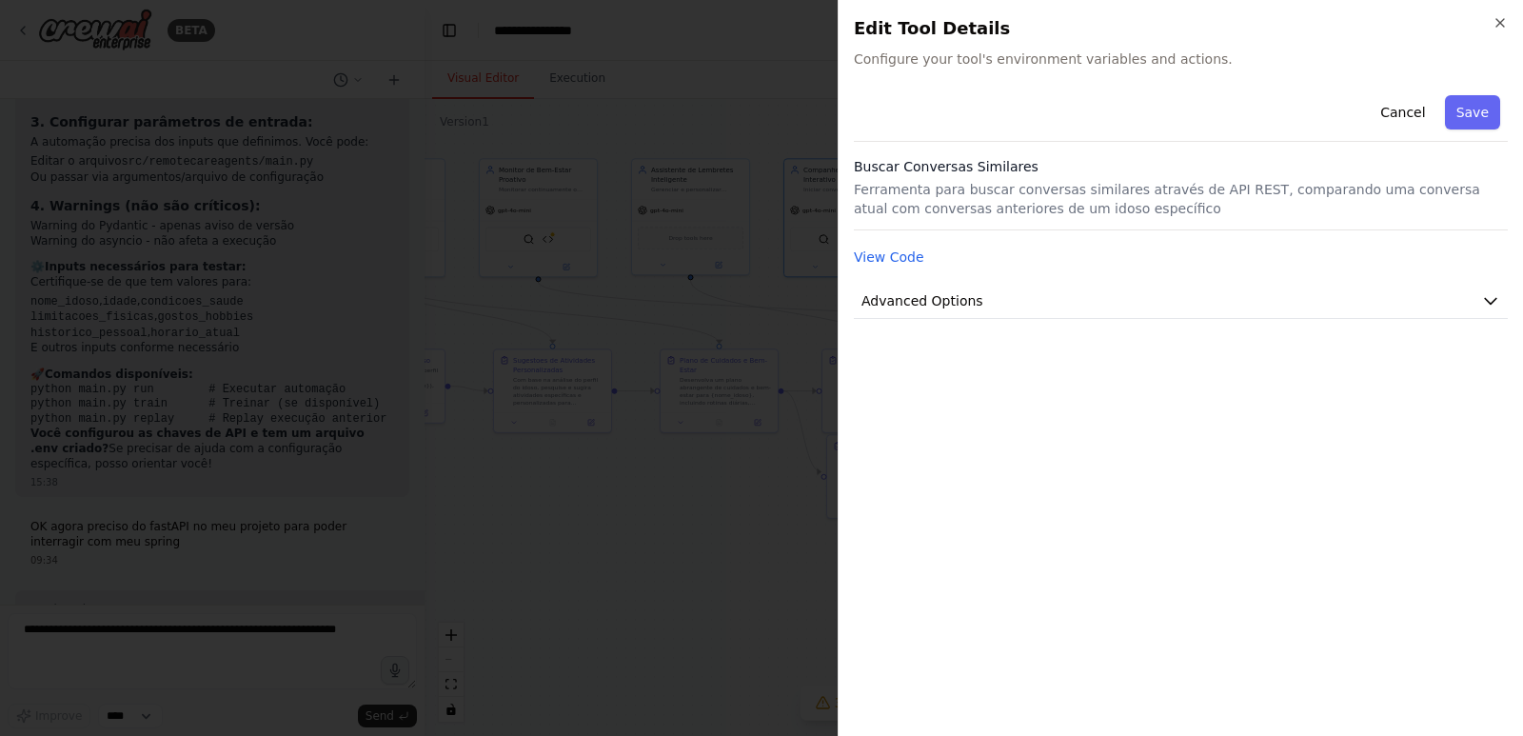
click at [727, 508] on div at bounding box center [761, 368] width 1523 height 736
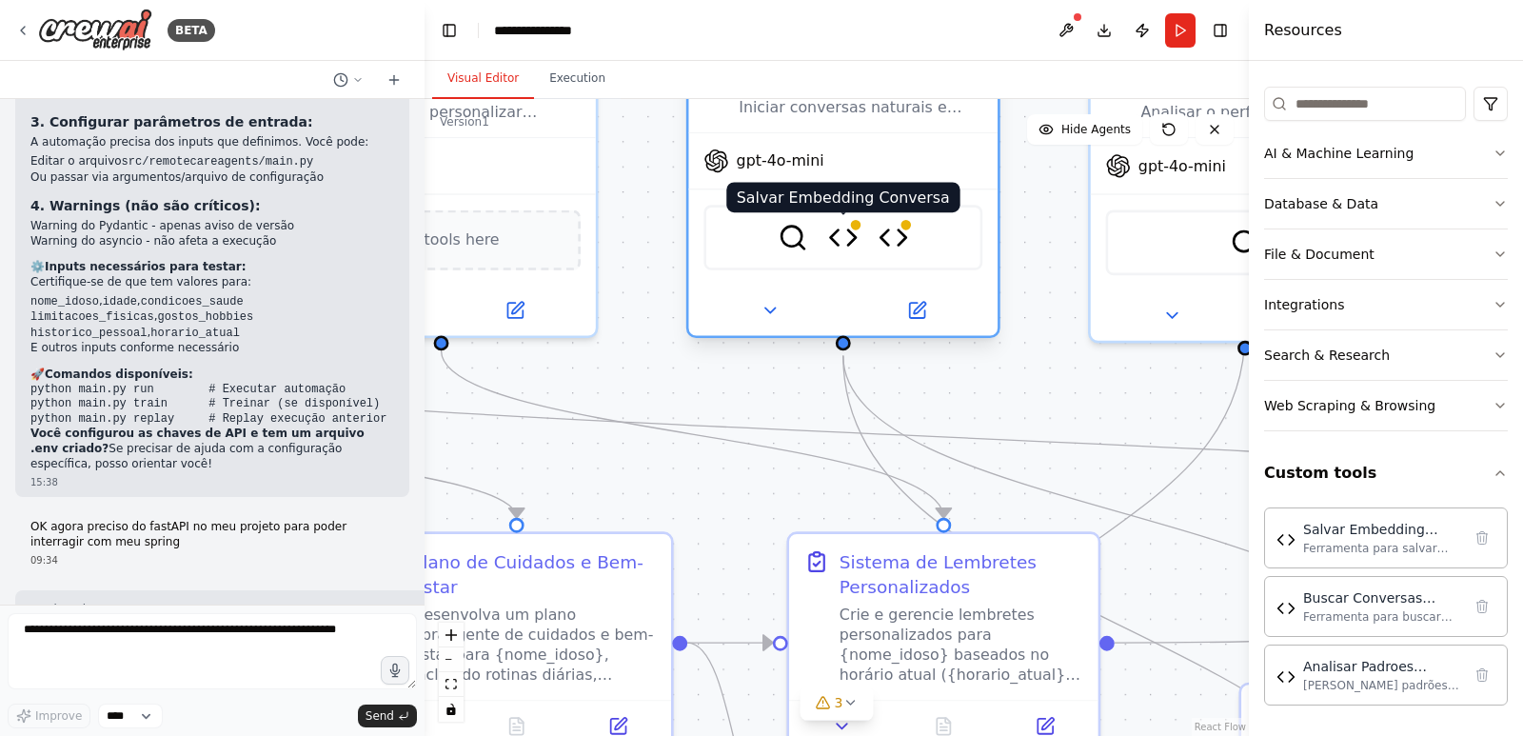
click at [847, 239] on img at bounding box center [843, 238] width 30 height 30
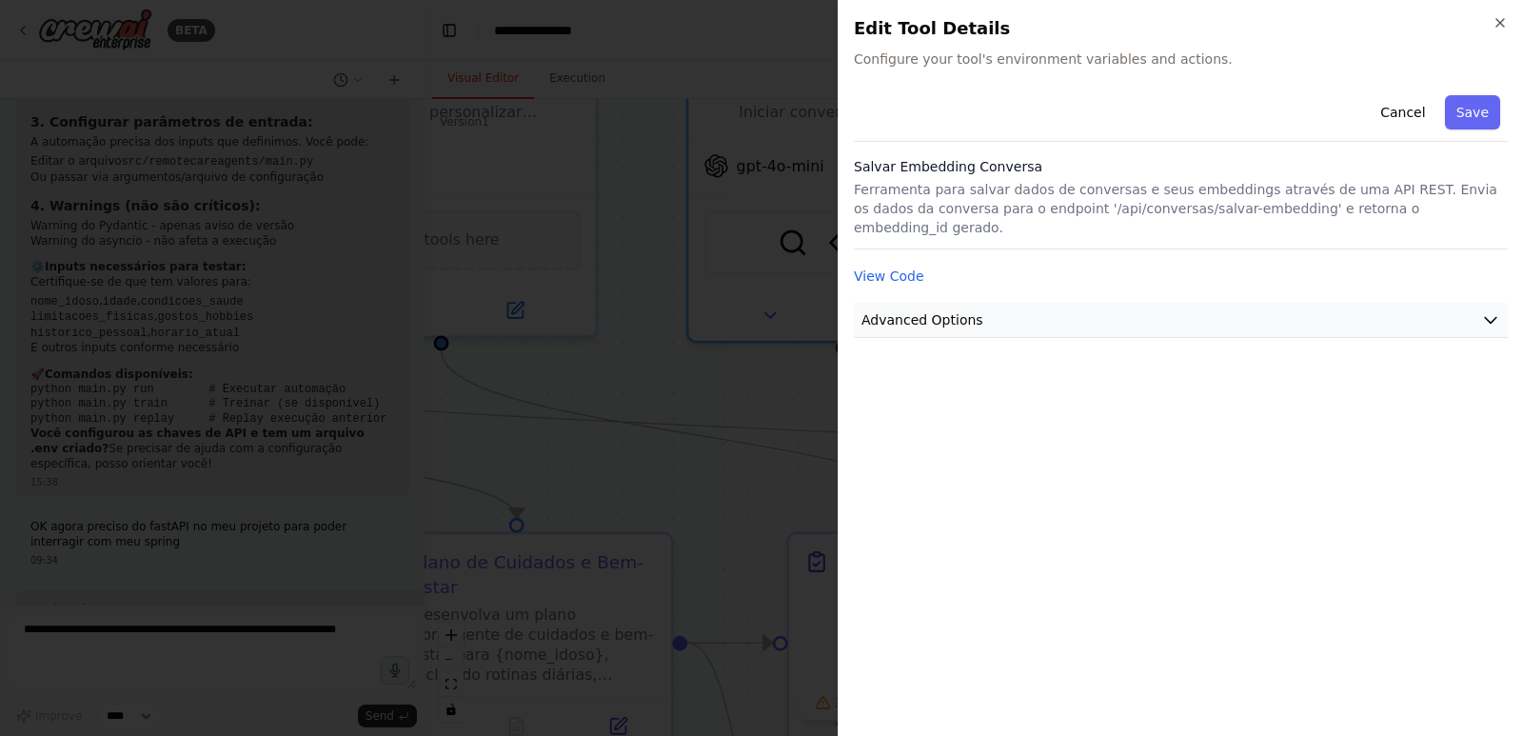
click at [949, 310] on span "Advanced Options" at bounding box center [923, 319] width 122 height 19
click at [758, 300] on div at bounding box center [761, 368] width 1523 height 736
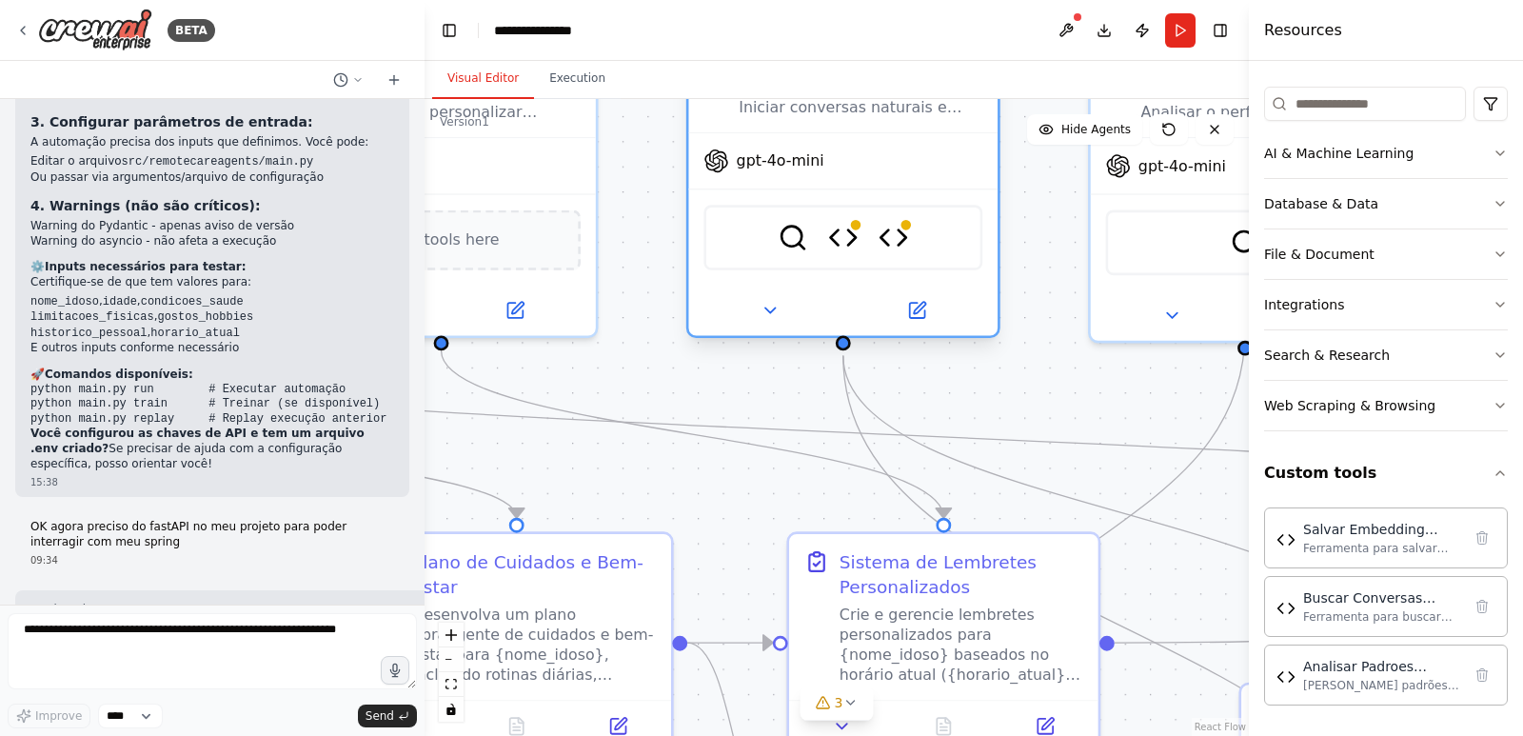
click at [901, 159] on div "gpt-4o-mini" at bounding box center [842, 160] width 309 height 55
click at [906, 243] on img at bounding box center [894, 238] width 30 height 30
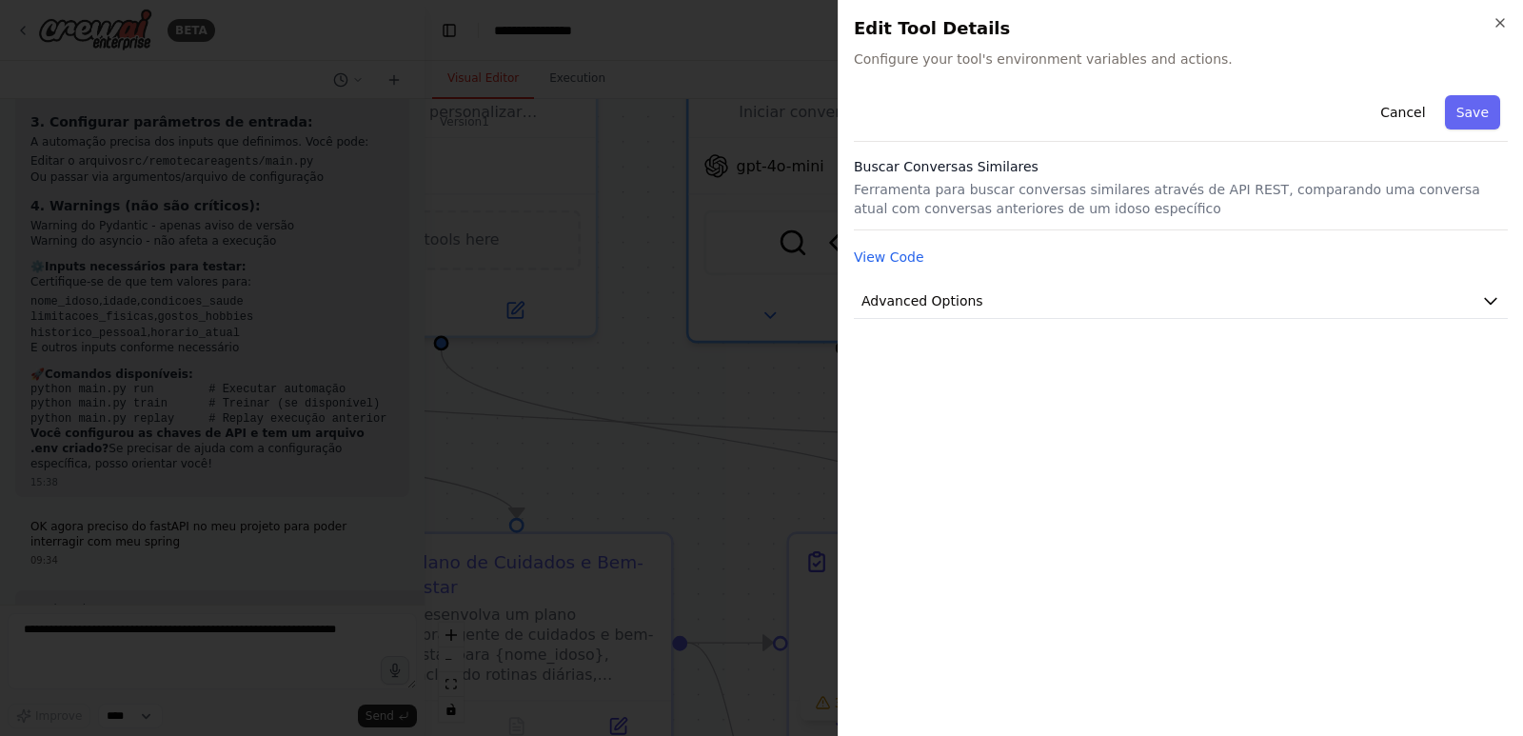
click at [1098, 377] on div "Cancel Save Buscar Conversas Similares Ferramenta para buscar conversas similar…" at bounding box center [1181, 404] width 654 height 633
click at [656, 349] on div at bounding box center [761, 368] width 1523 height 736
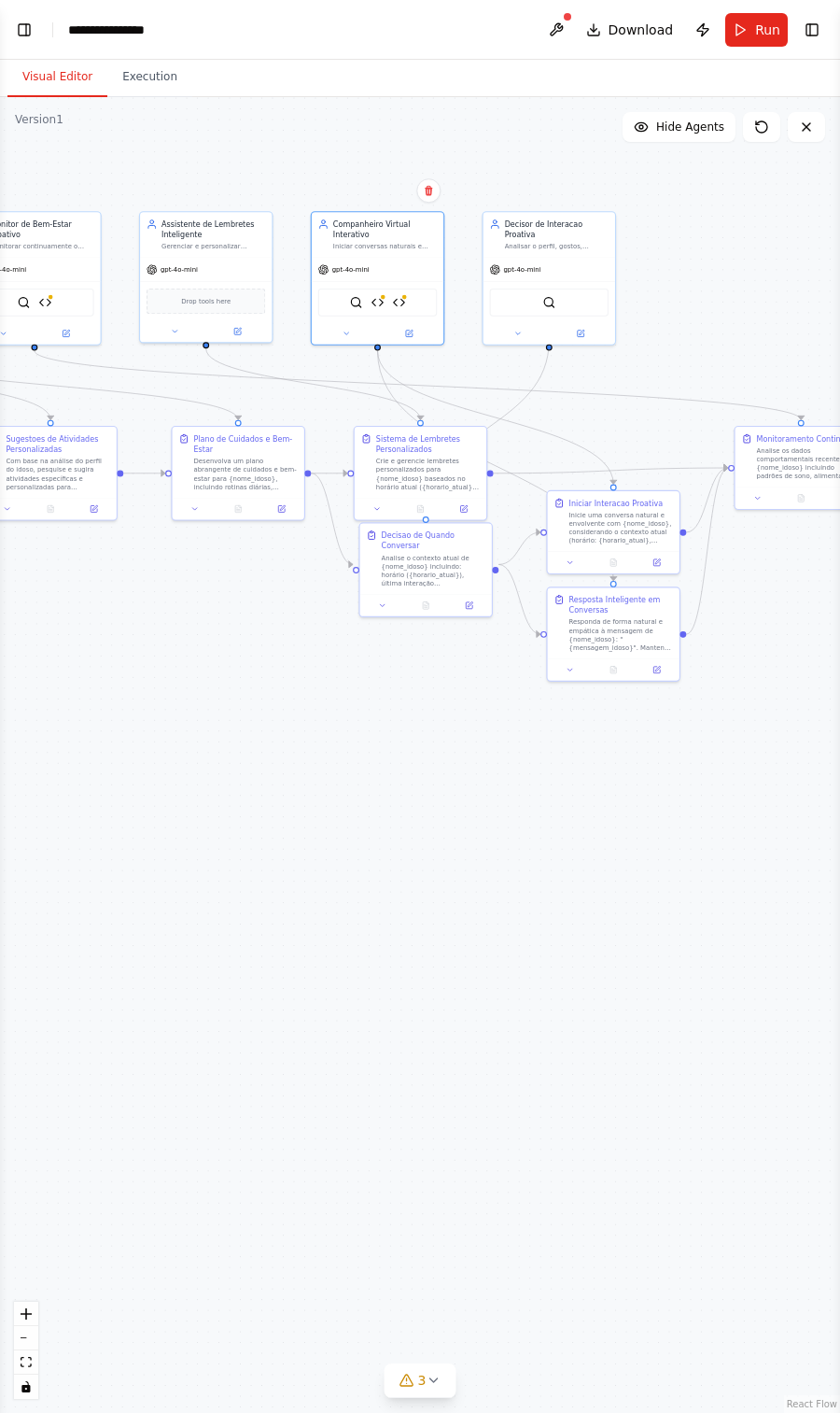
scroll to position [0, 0]
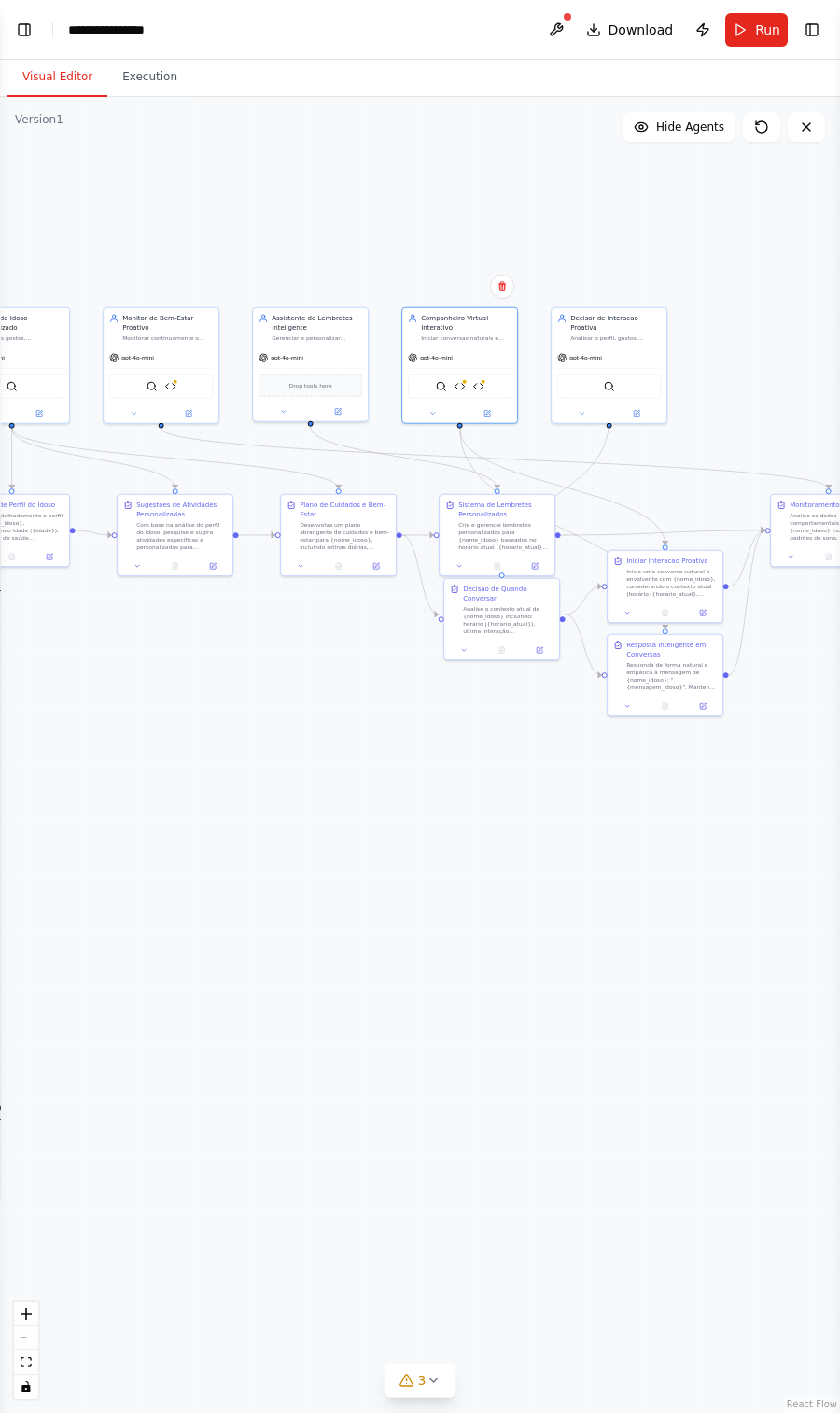
drag, startPoint x: 229, startPoint y: 625, endPoint x: 314, endPoint y: 638, distance: 86.0
click at [314, 638] on div ".deletable-edge-delete-btn { width: 20px; height: 20px; border: 0px solid #ffff…" at bounding box center [420, 755] width 840 height 1316
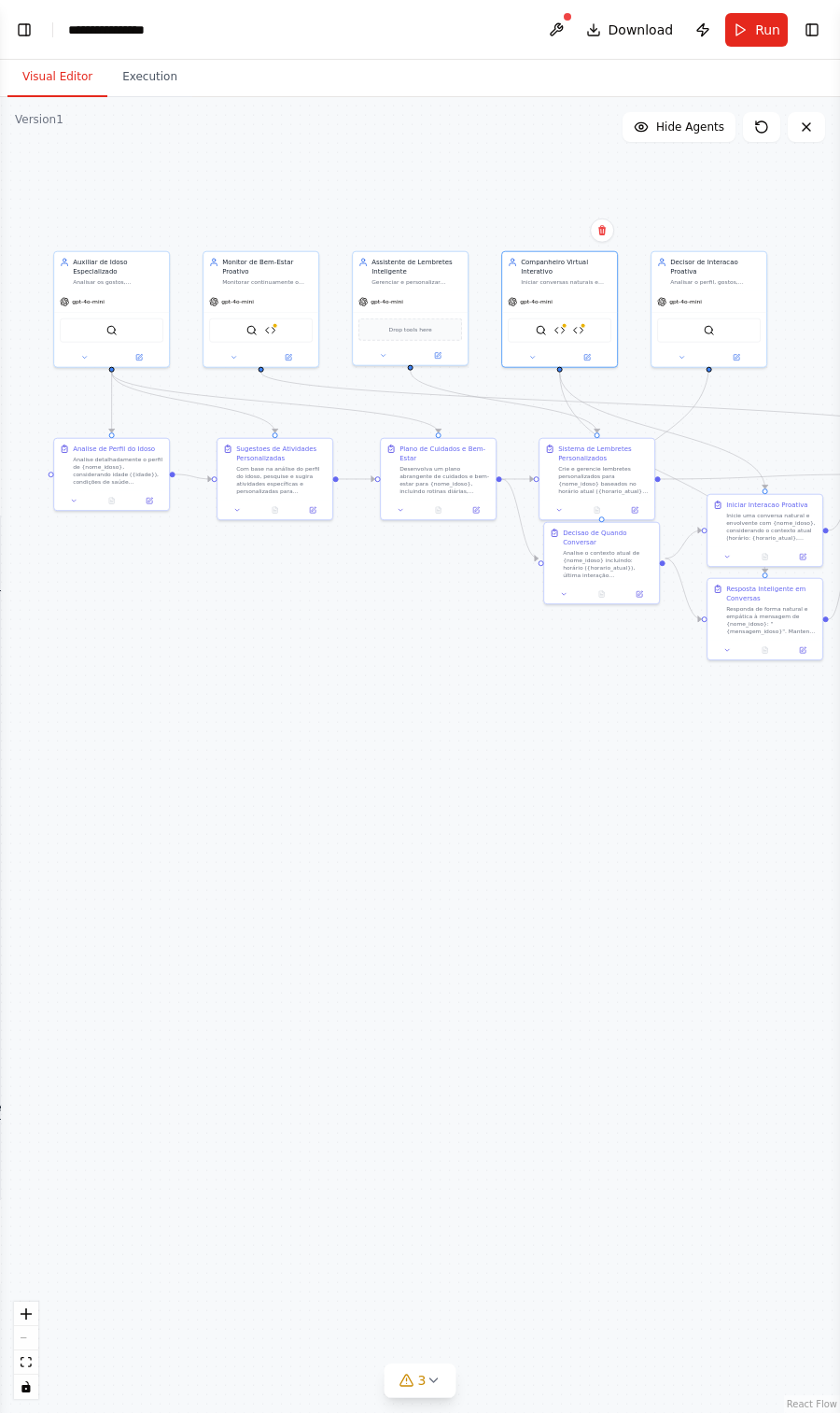
drag, startPoint x: 238, startPoint y: 700, endPoint x: 341, endPoint y: 646, distance: 116.3
click at [341, 646] on div ".deletable-edge-delete-btn { width: 20px; height: 20px; border: 0px solid #ffff…" at bounding box center [420, 755] width 840 height 1316
